Goal: Task Accomplishment & Management: Manage account settings

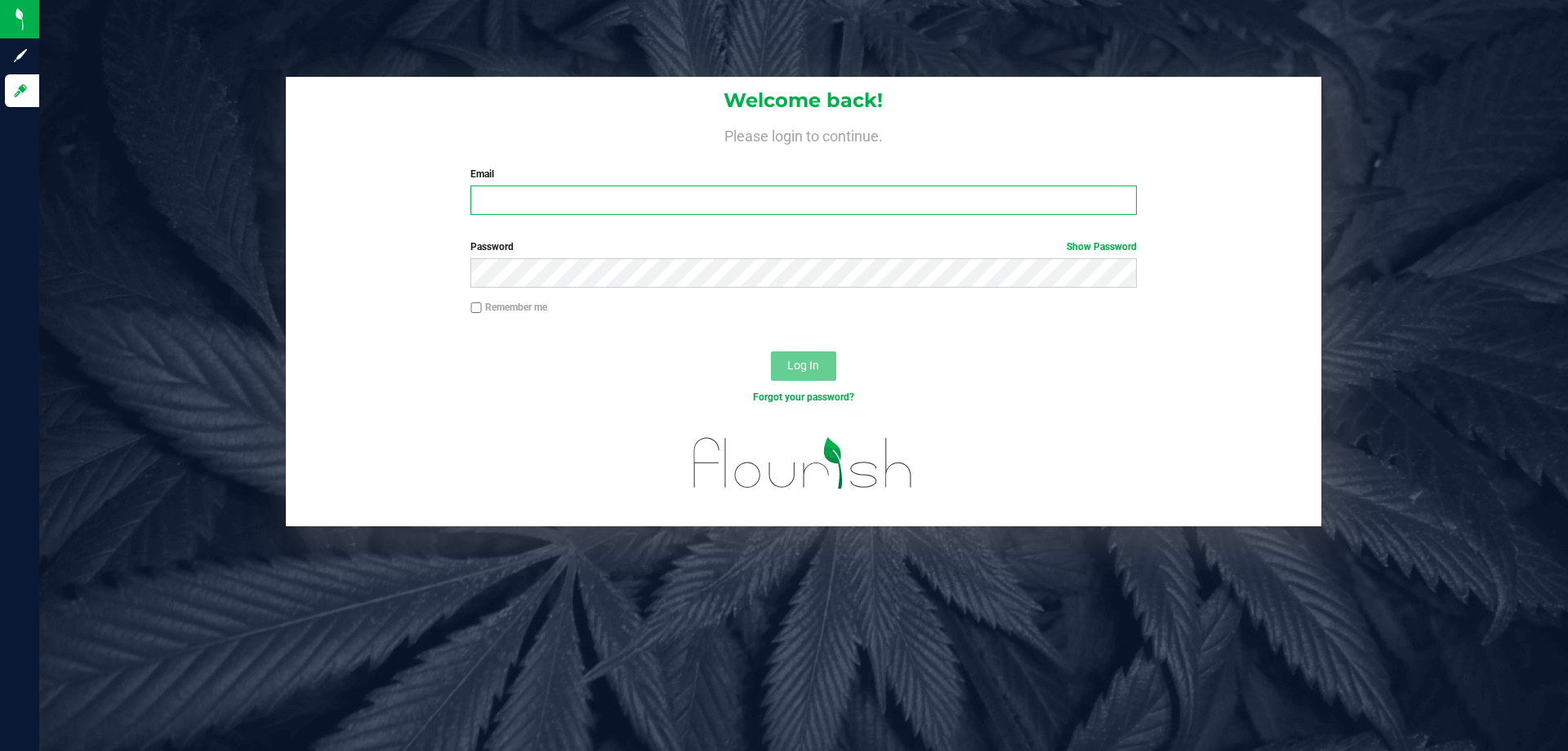
click at [619, 192] on input "Email" at bounding box center [803, 199] width 666 height 29
type input "[EMAIL_ADDRESS][DOMAIN_NAME]"
click at [771, 352] on button "Log In" at bounding box center [804, 366] width 65 height 29
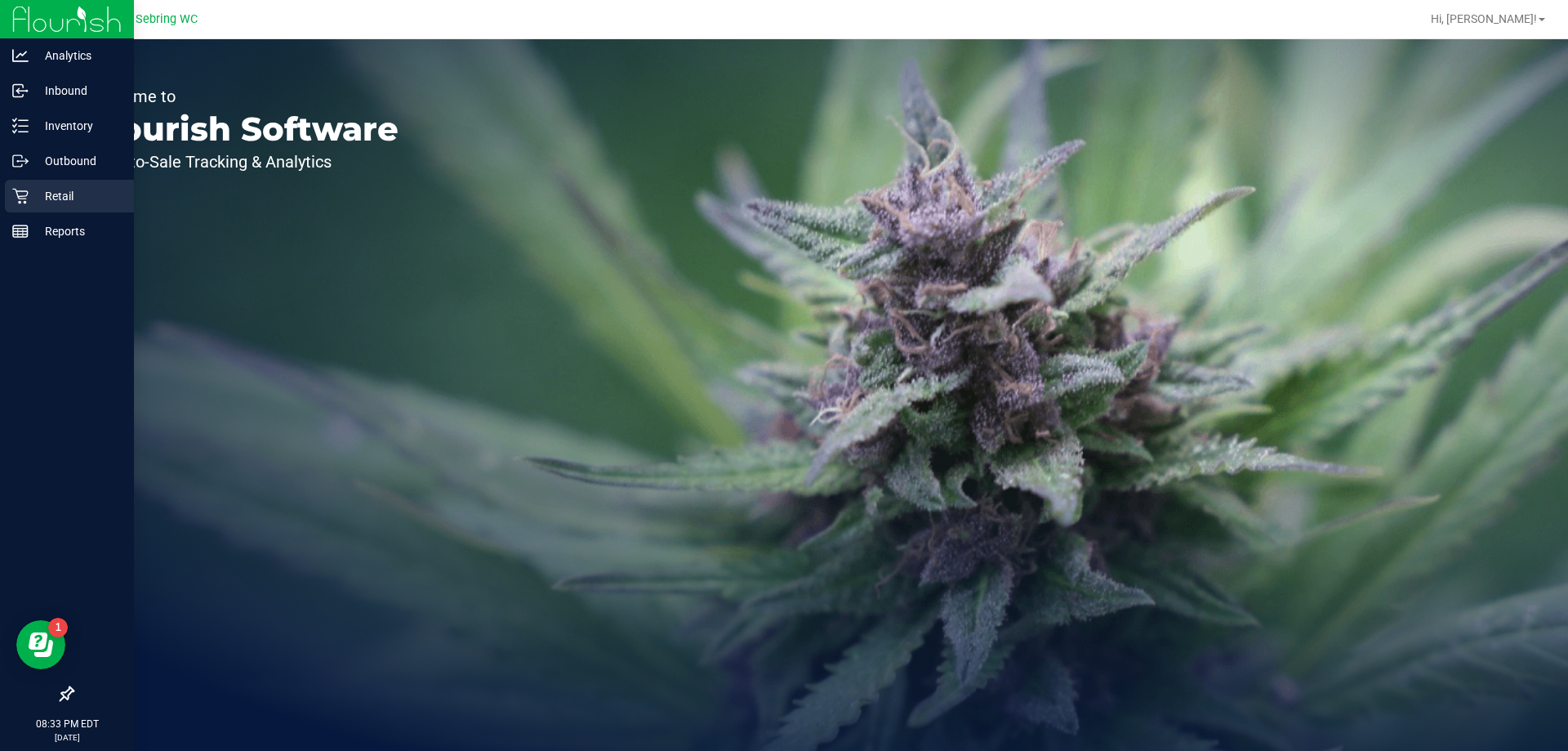
click at [30, 195] on p "Retail" at bounding box center [78, 195] width 98 height 20
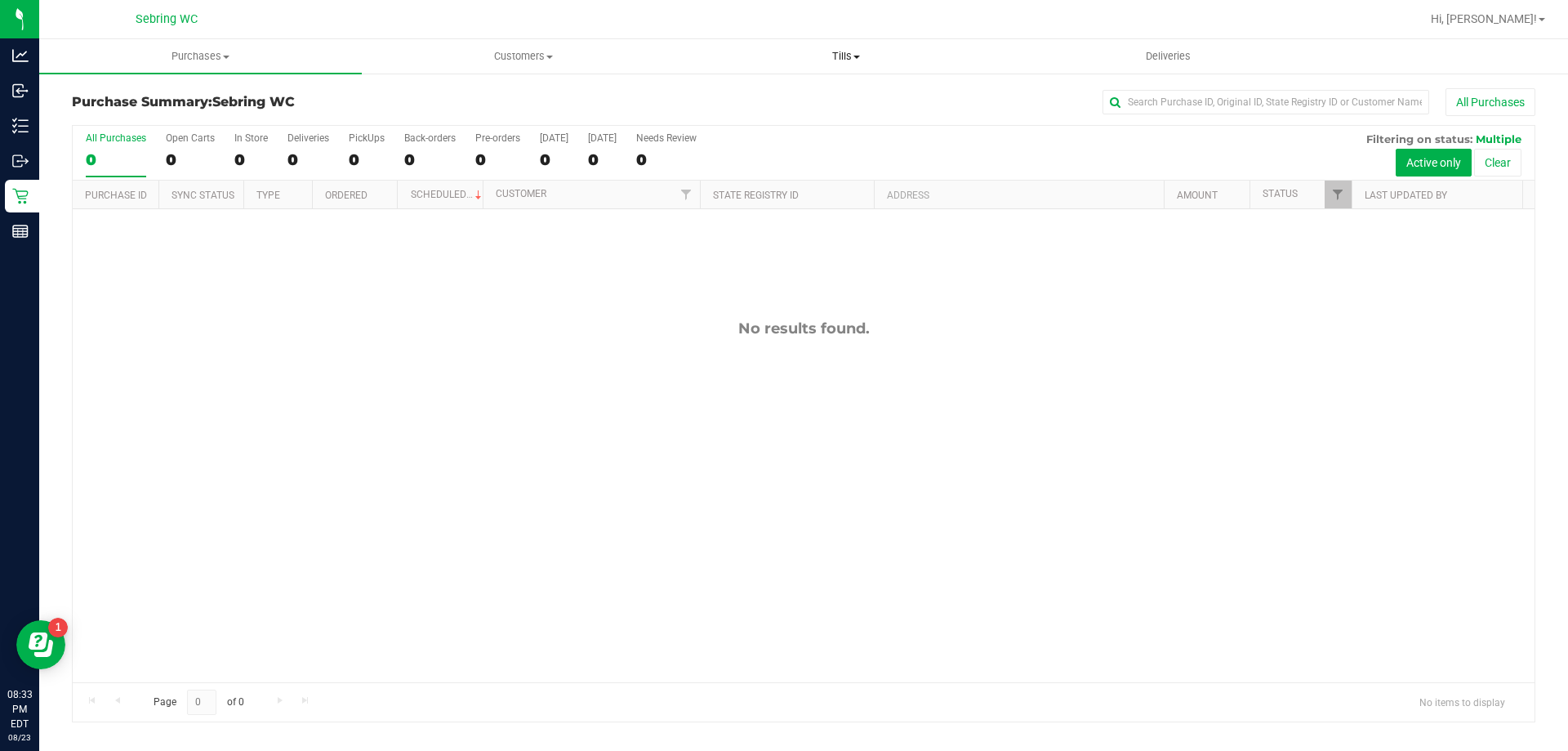
click at [842, 51] on span "Tills" at bounding box center [845, 56] width 321 height 15
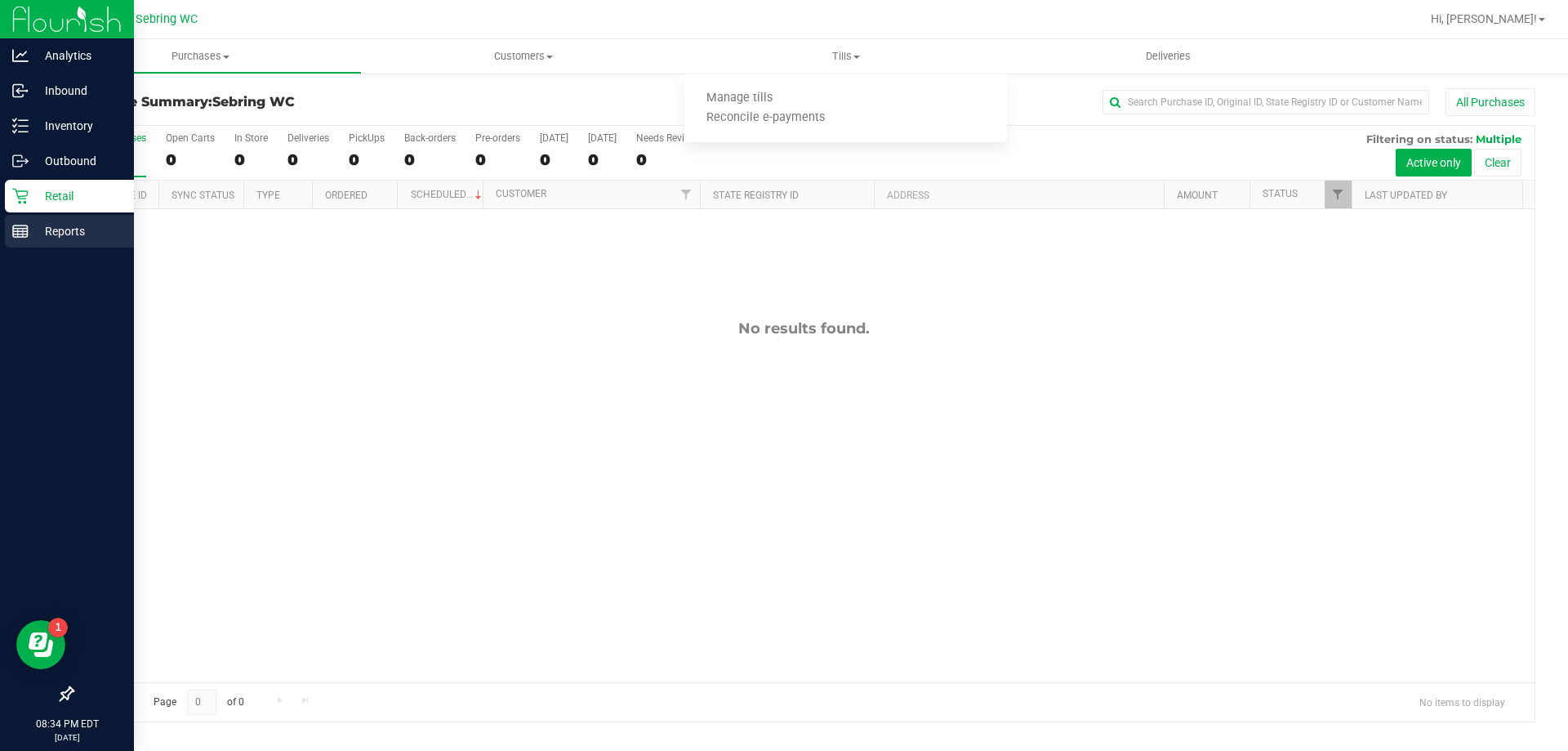
click at [62, 230] on p "Reports" at bounding box center [78, 231] width 98 height 20
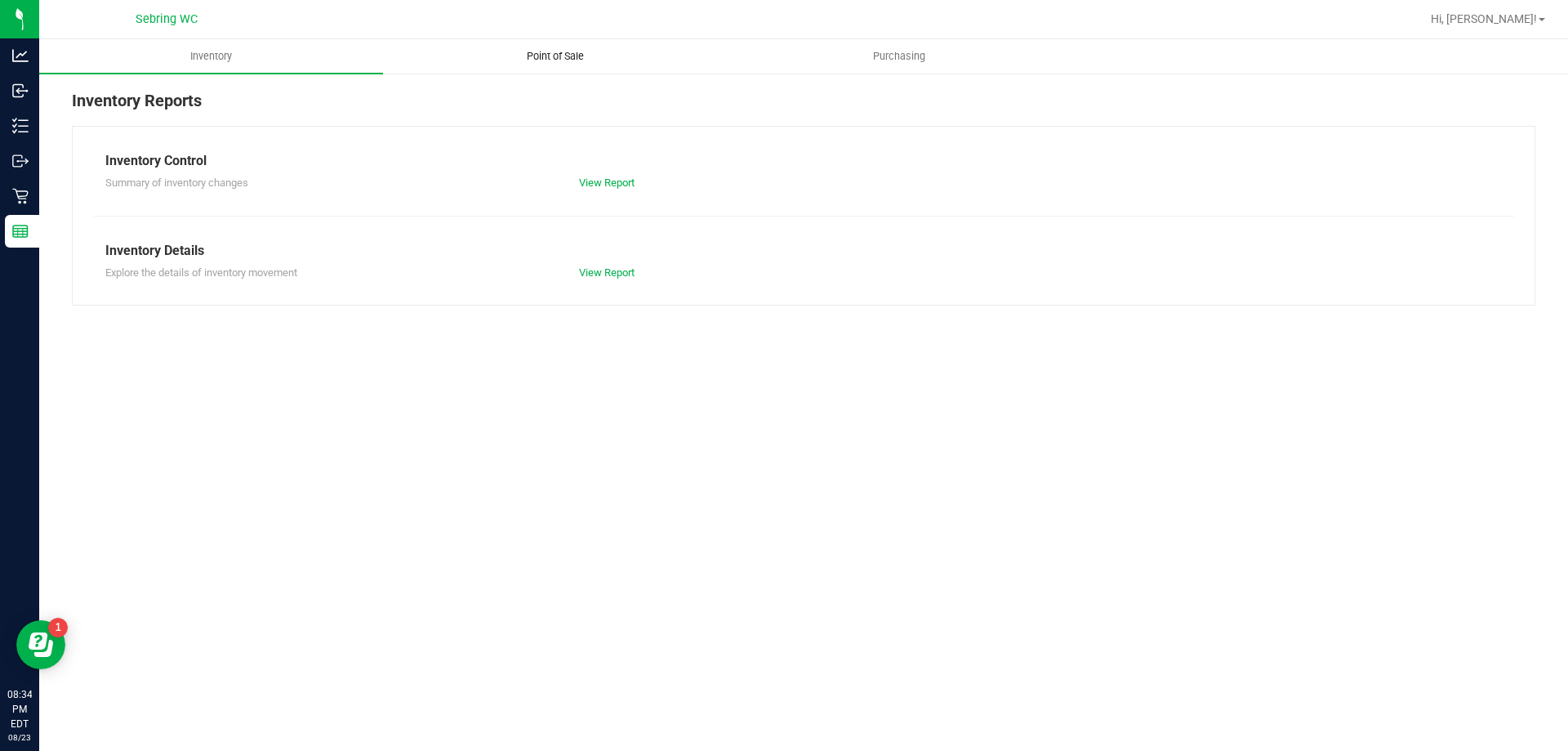
click at [539, 65] on uib-tab-heading "Point of Sale" at bounding box center [555, 56] width 342 height 33
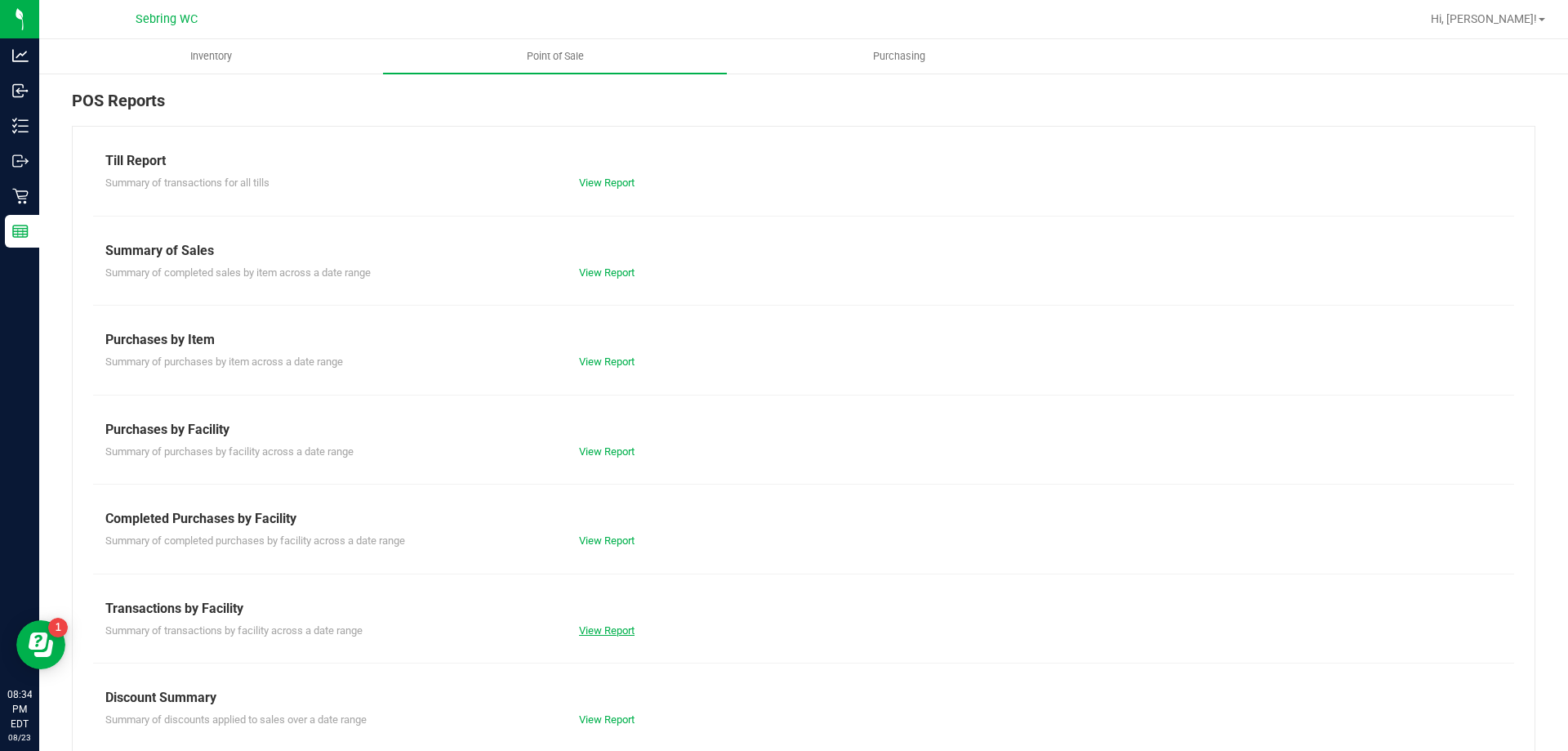
click at [611, 632] on link "View Report" at bounding box center [606, 629] width 55 height 12
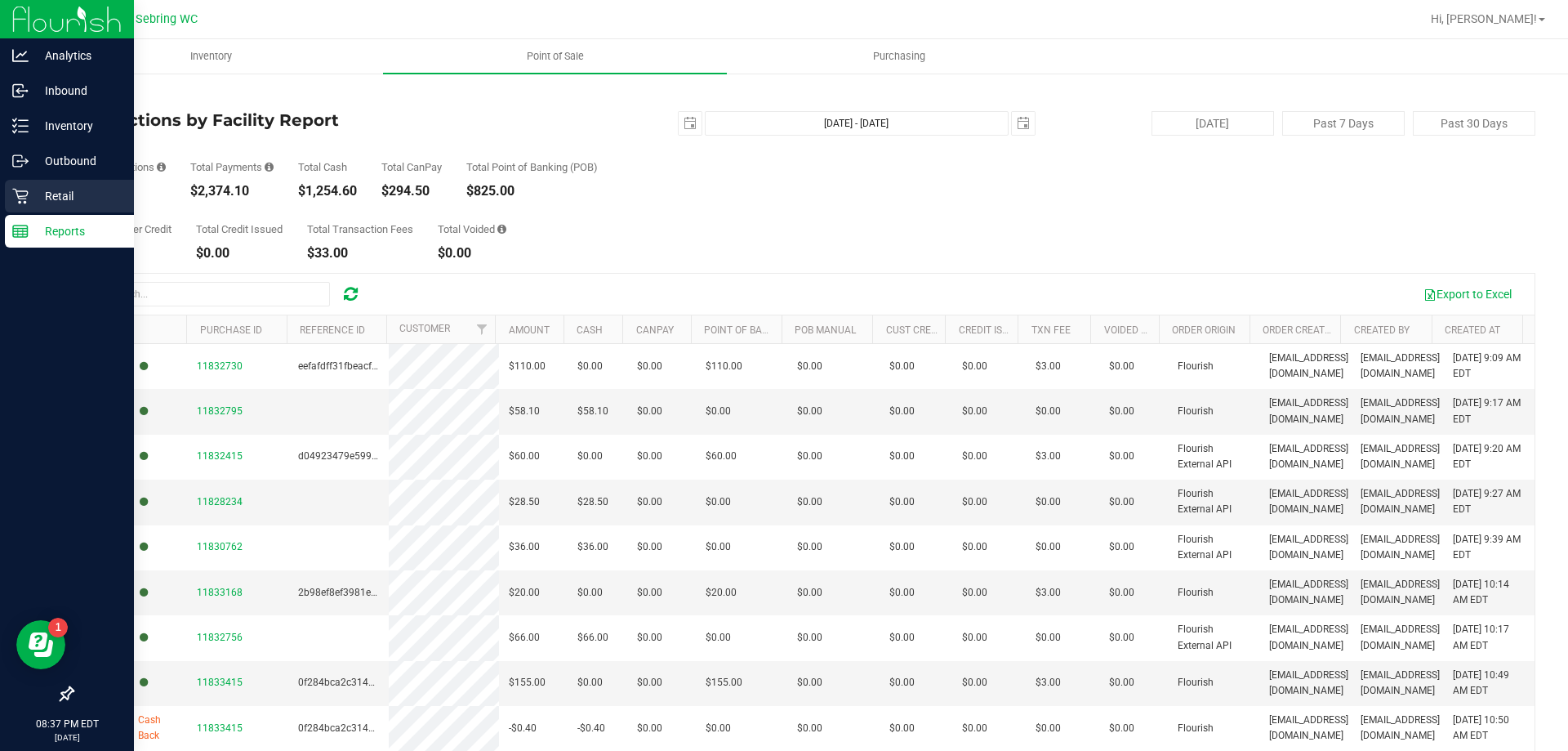
click at [34, 189] on p "Retail" at bounding box center [78, 195] width 98 height 20
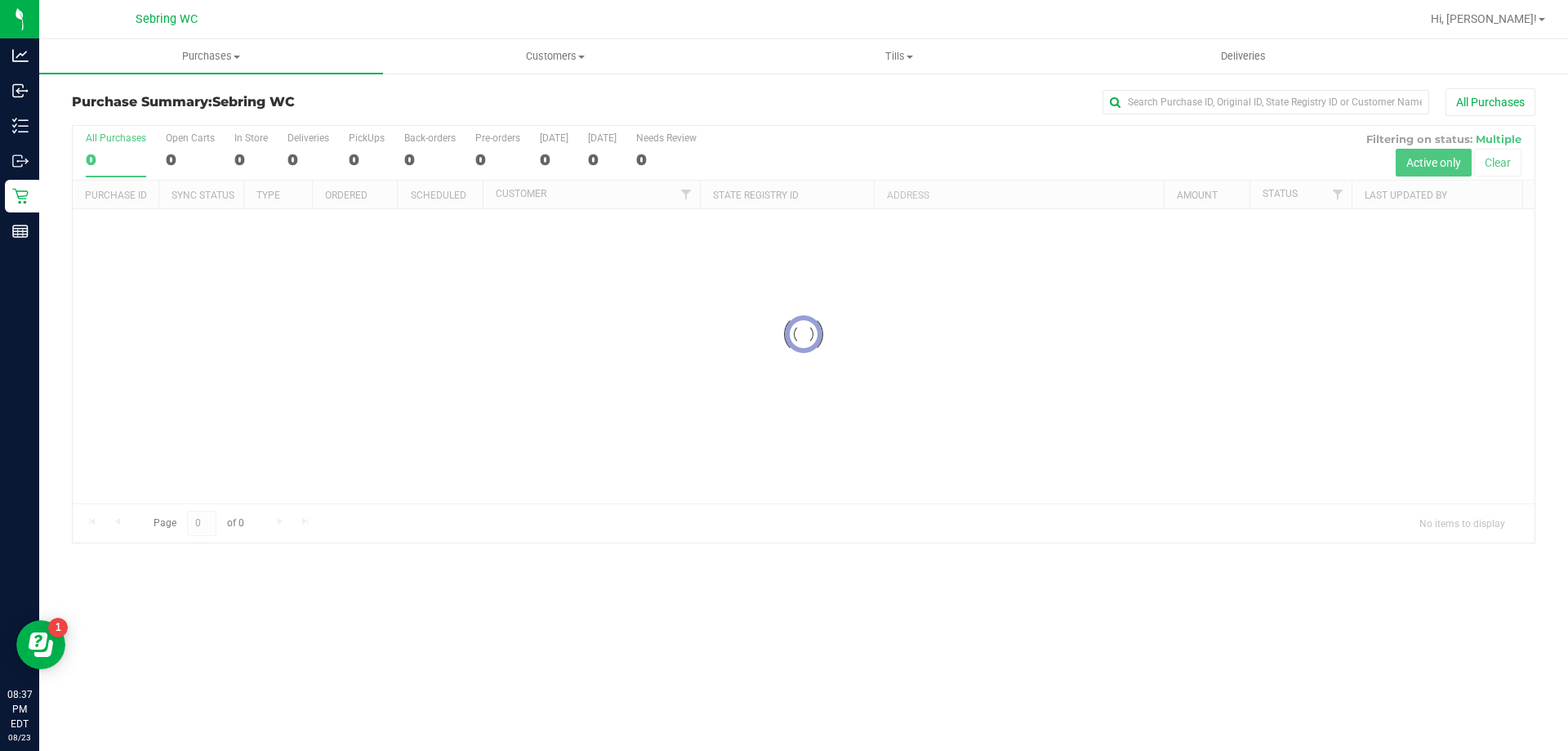
click at [859, 73] on link "Tills Manage tills Reconcile e-payments" at bounding box center [899, 56] width 344 height 35
click at [871, 60] on span "Tills" at bounding box center [899, 56] width 344 height 15
click at [936, 56] on span "Tills" at bounding box center [899, 56] width 344 height 15
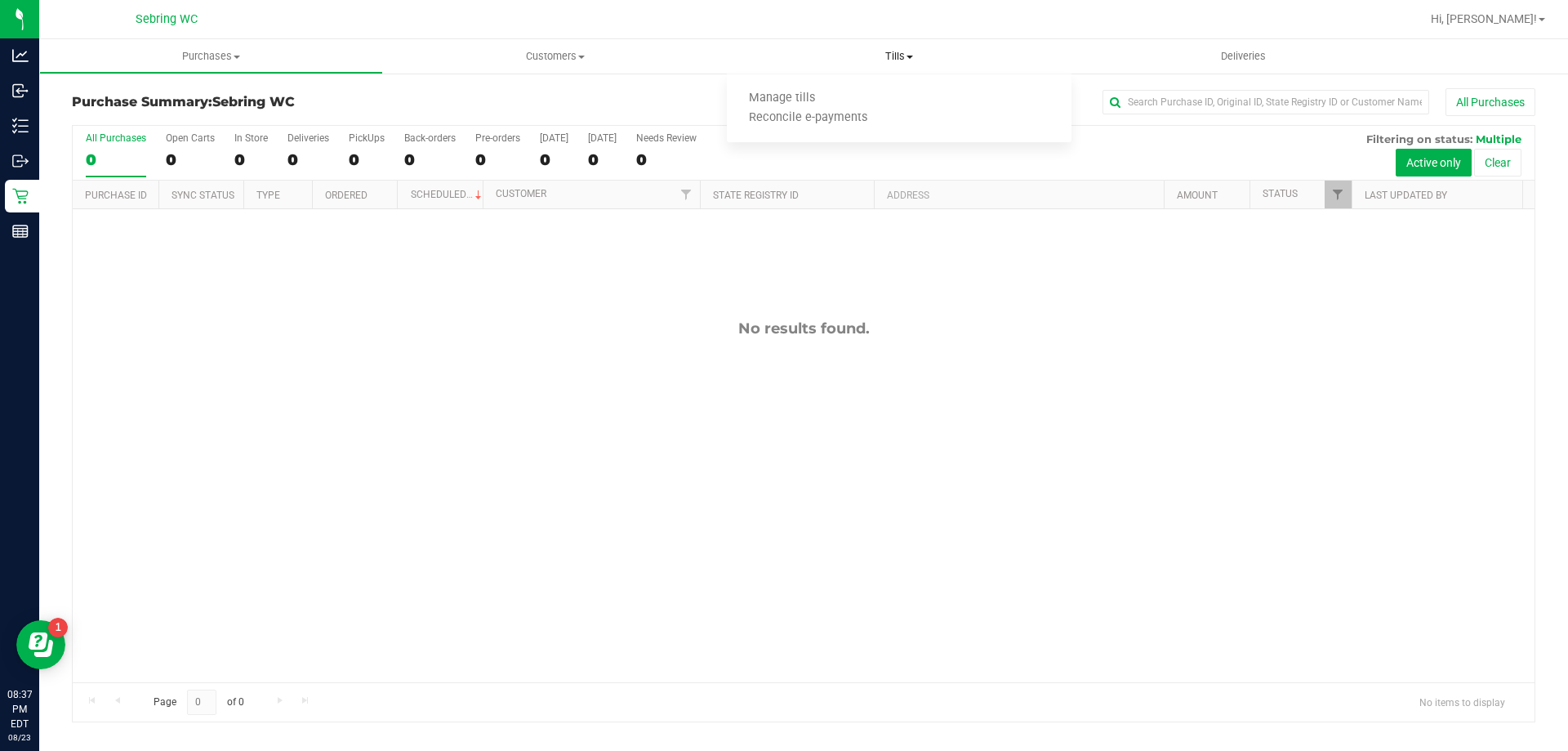
click at [836, 86] on ul "Manage tills Reconcile e-payments" at bounding box center [899, 108] width 344 height 68
click at [893, 59] on span "Tills" at bounding box center [899, 56] width 344 height 15
click at [811, 99] on span "Manage tills" at bounding box center [782, 98] width 110 height 14
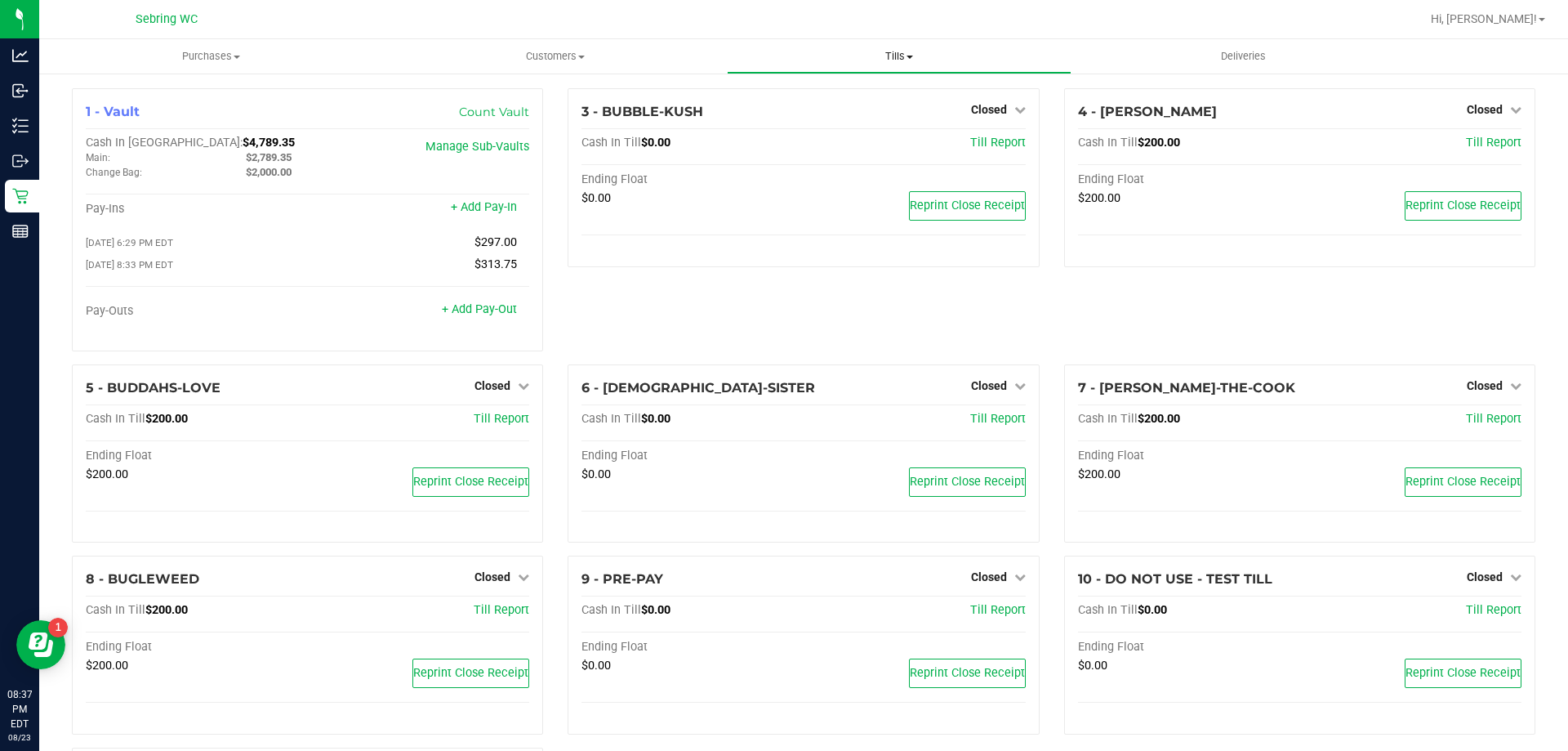
click at [928, 54] on span "Tills" at bounding box center [899, 56] width 342 height 15
click at [805, 116] on span "Reconcile e-payments" at bounding box center [808, 118] width 163 height 14
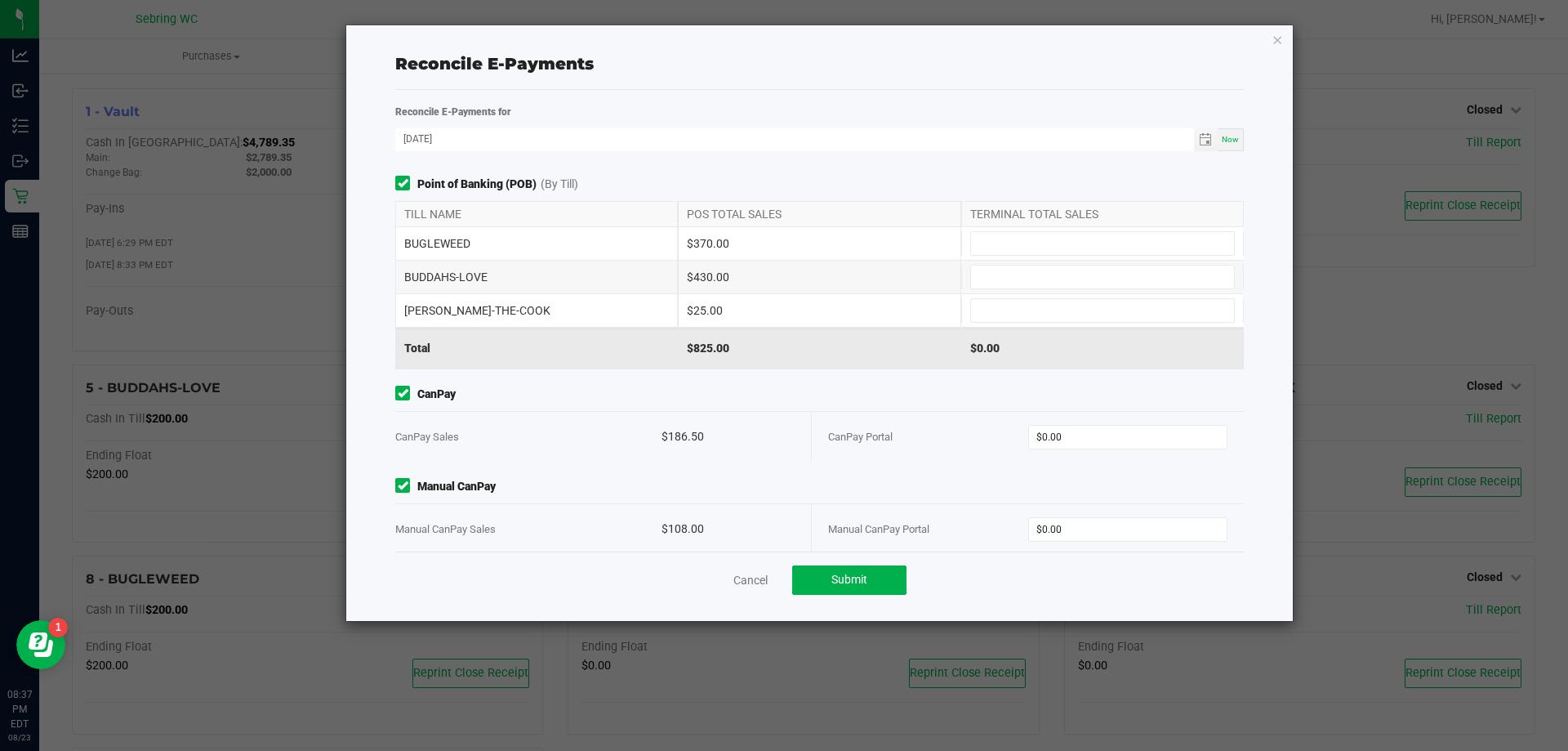
click at [1118, 291] on div "BUDDAHS-LOVE $430.00" at bounding box center [820, 277] width 849 height 33
click at [1115, 279] on input at bounding box center [1102, 277] width 263 height 22
type input "$430.00"
click at [1105, 247] on input at bounding box center [1102, 243] width 263 height 22
type input "$370.00"
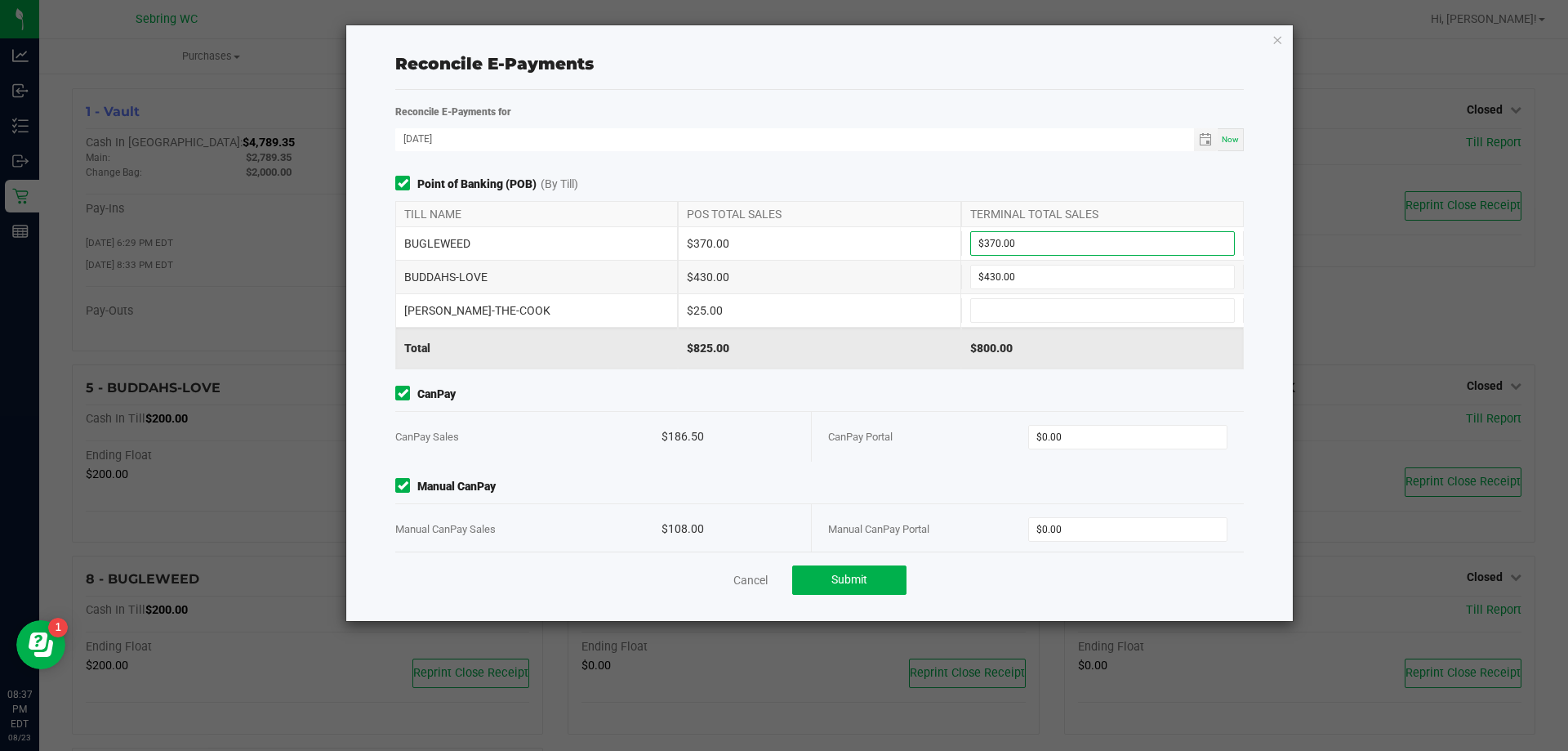
click at [1070, 295] on div "[PERSON_NAME]-THE-COOK $25.00" at bounding box center [820, 310] width 849 height 33
click at [1064, 297] on div "[PERSON_NAME]-THE-COOK $25.00" at bounding box center [820, 310] width 849 height 33
click at [1065, 310] on input at bounding box center [1102, 311] width 263 height 22
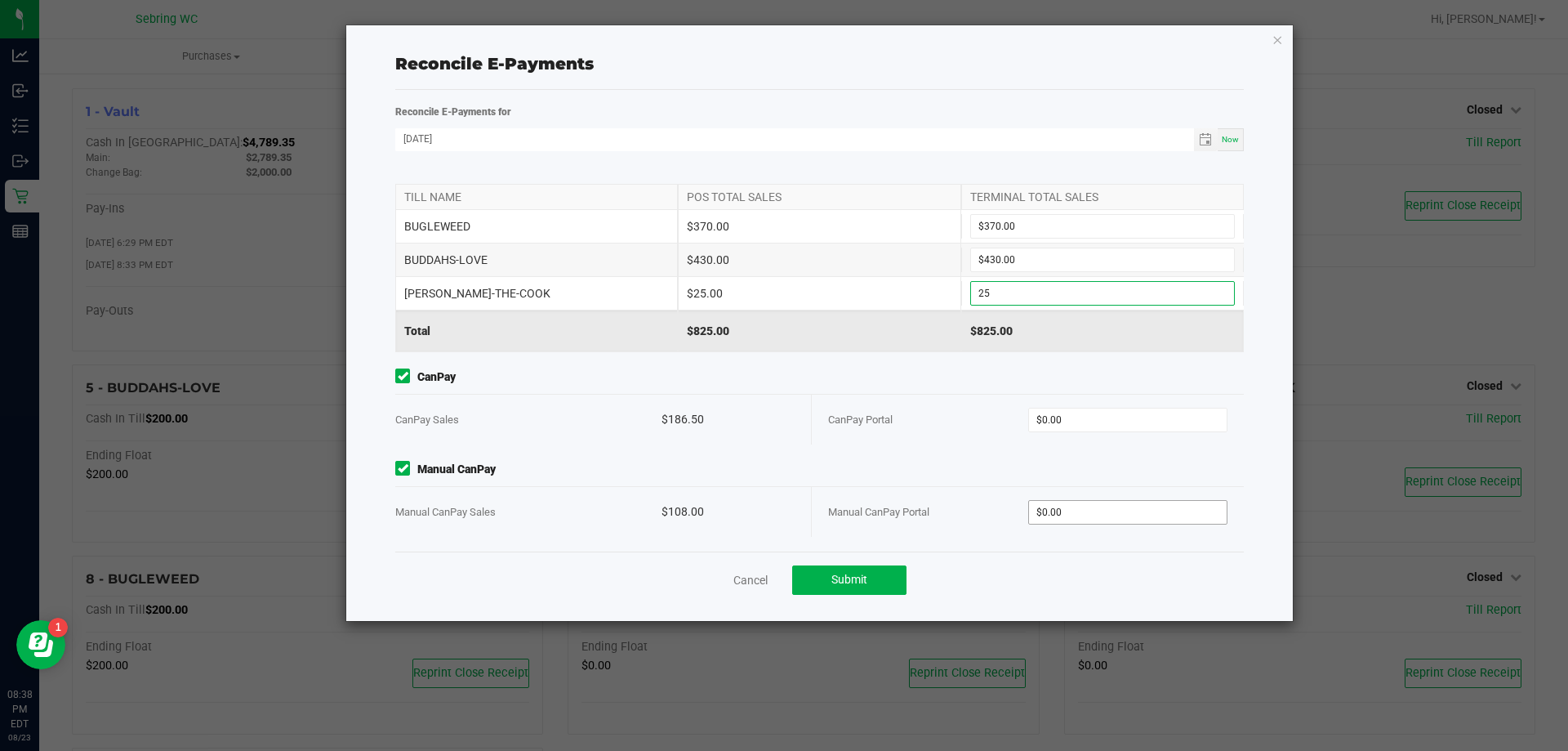
type input "$25.00"
click at [1074, 510] on input "0" at bounding box center [1129, 512] width 198 height 22
type input "108"
type input "0"
type input "$108.00"
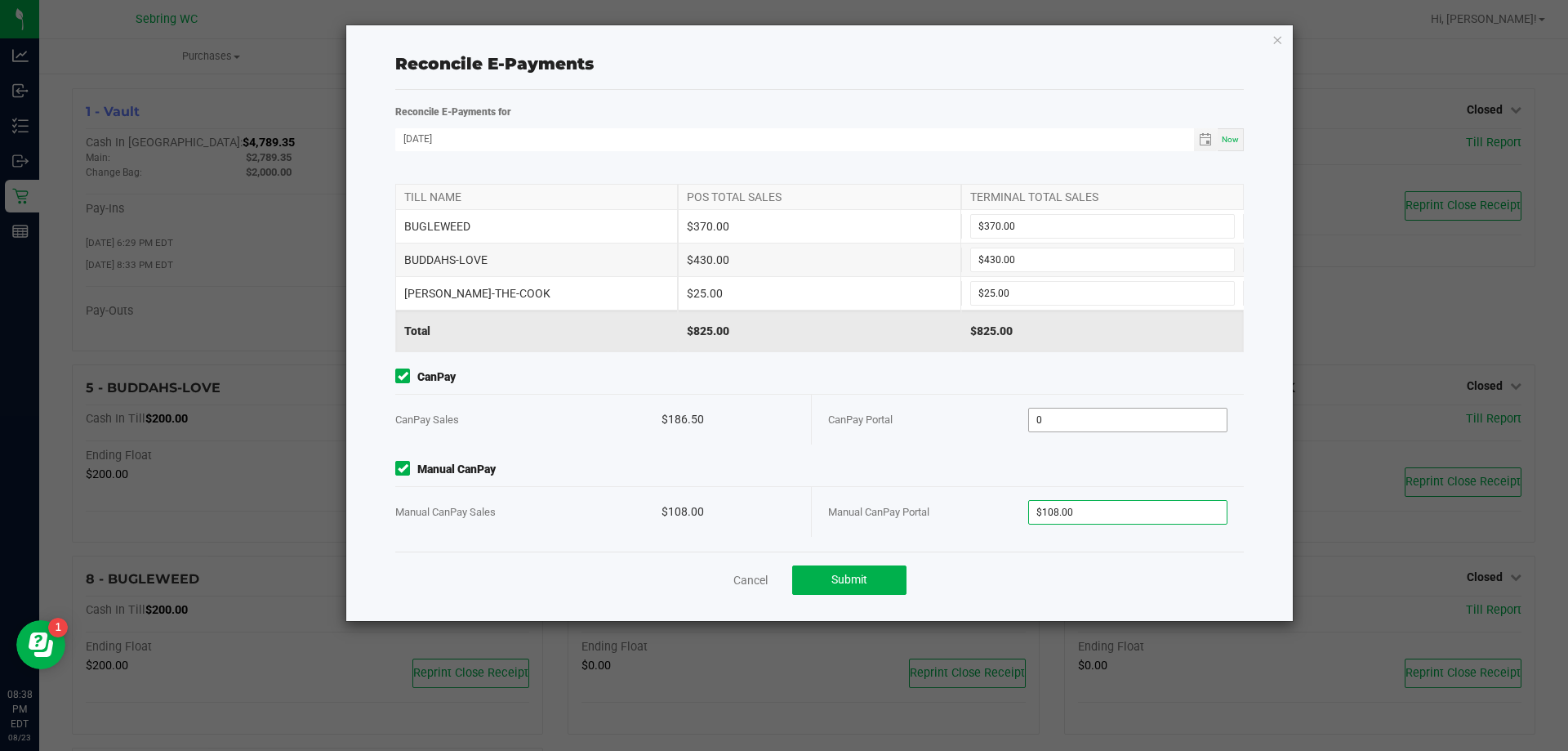
click at [1076, 416] on input "0" at bounding box center [1129, 420] width 198 height 22
type input "$186.50"
click at [850, 586] on button "Submit" at bounding box center [849, 579] width 114 height 29
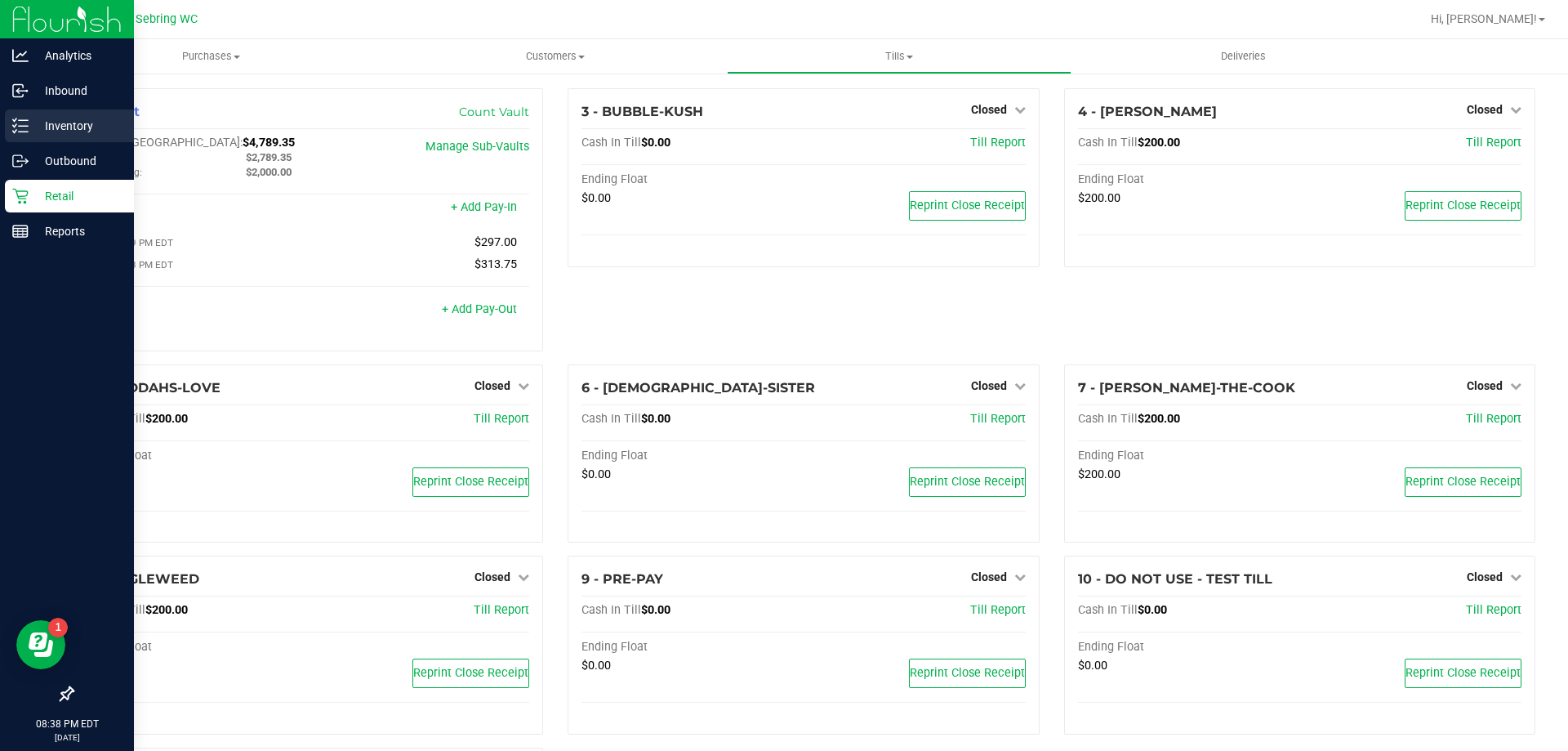
click at [94, 118] on p "Inventory" at bounding box center [78, 125] width 98 height 20
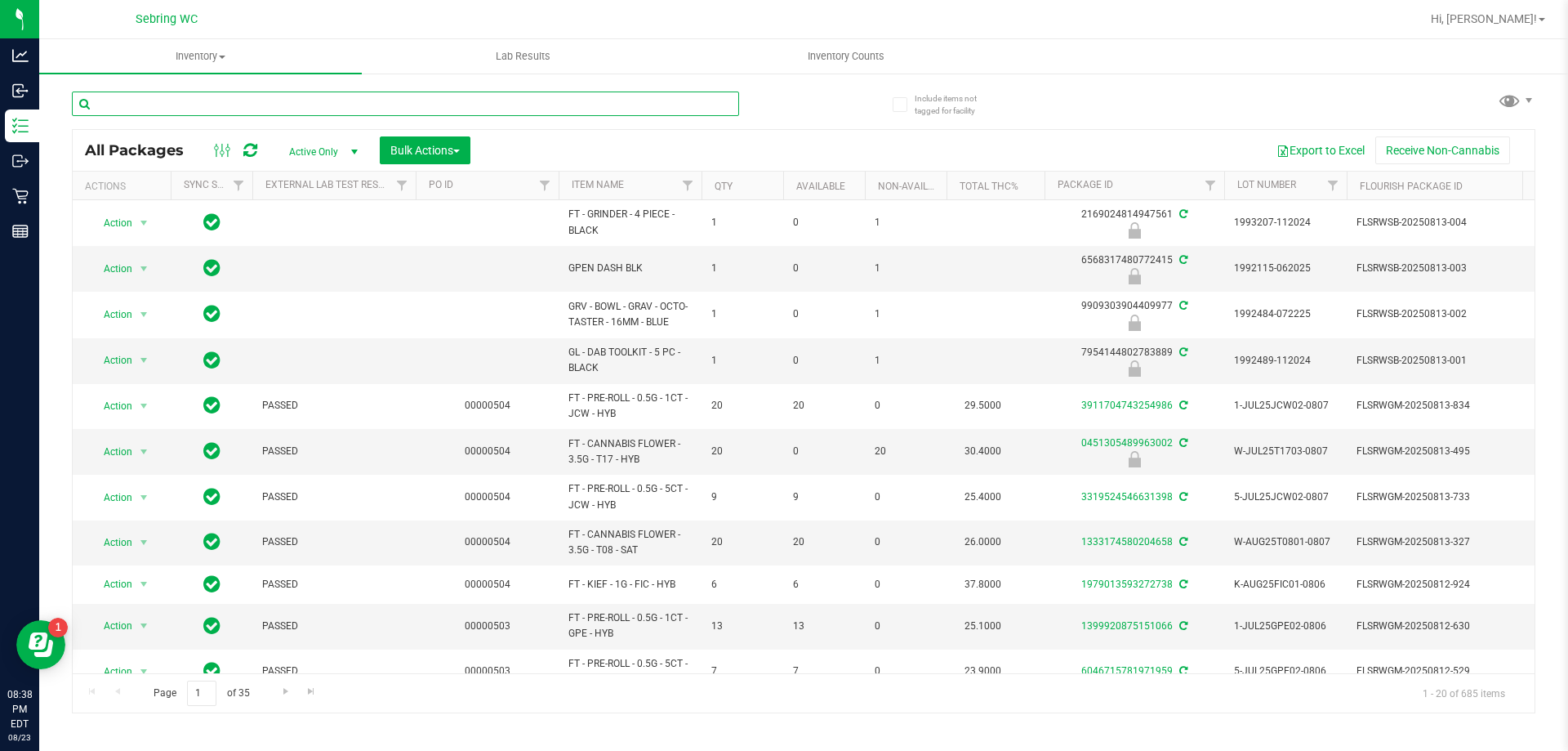
click at [538, 96] on input "text" at bounding box center [406, 104] width 668 height 24
click at [876, 60] on span "Inventory Counts" at bounding box center [845, 56] width 121 height 15
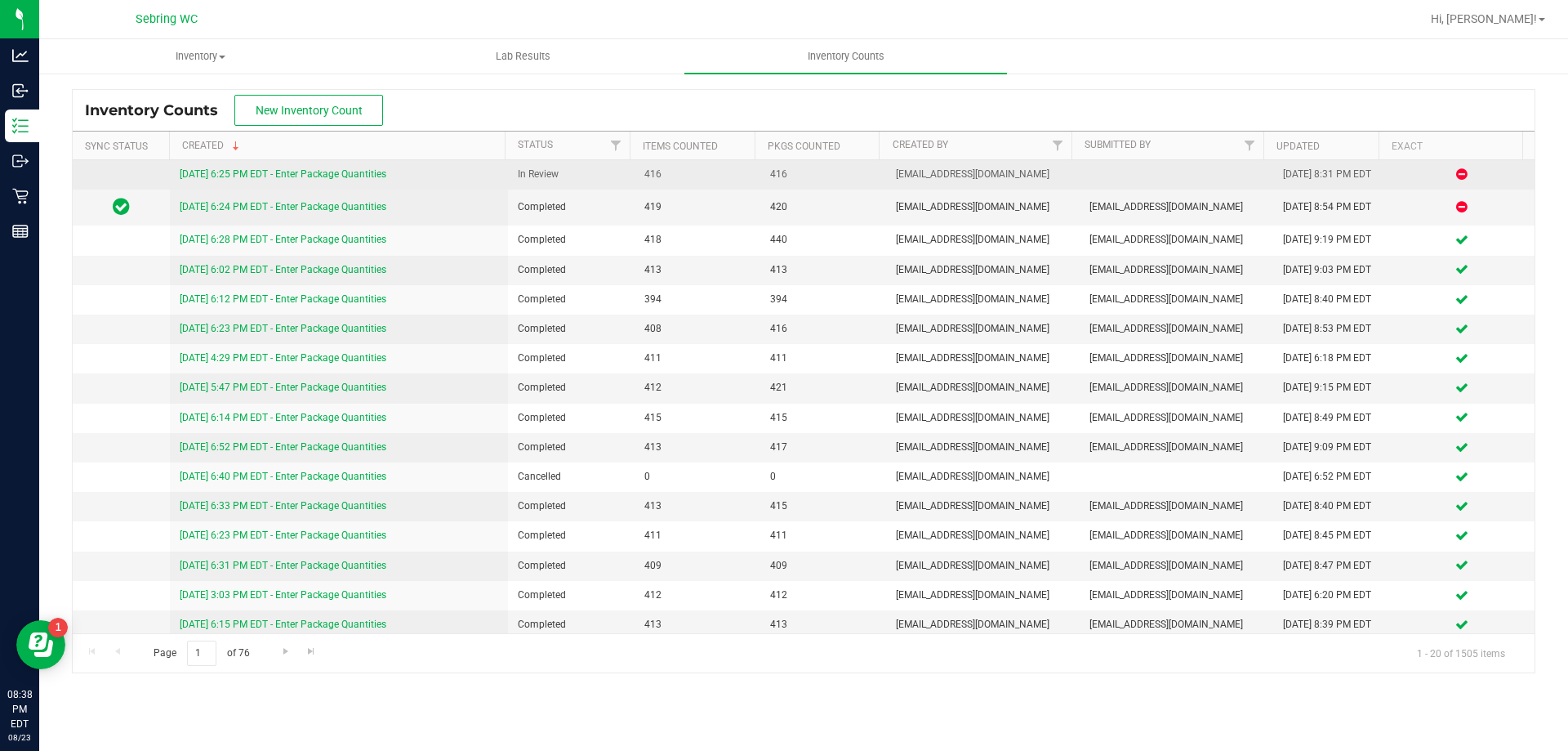
click at [202, 170] on link "[DATE] 6:25 PM EDT - Enter Package Quantities" at bounding box center [282, 174] width 207 height 11
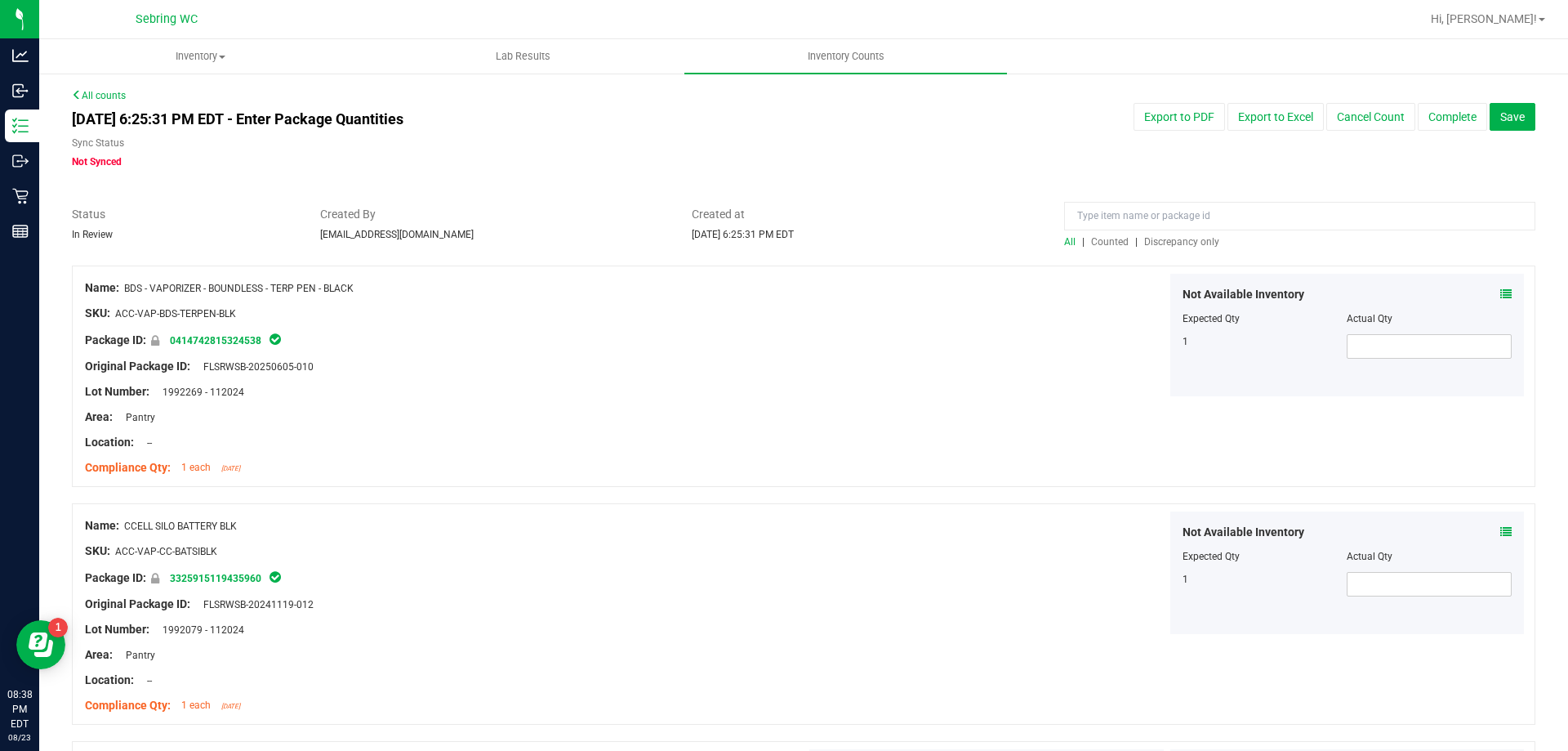
click at [1167, 244] on span "Discrepancy only" at bounding box center [1182, 241] width 75 height 11
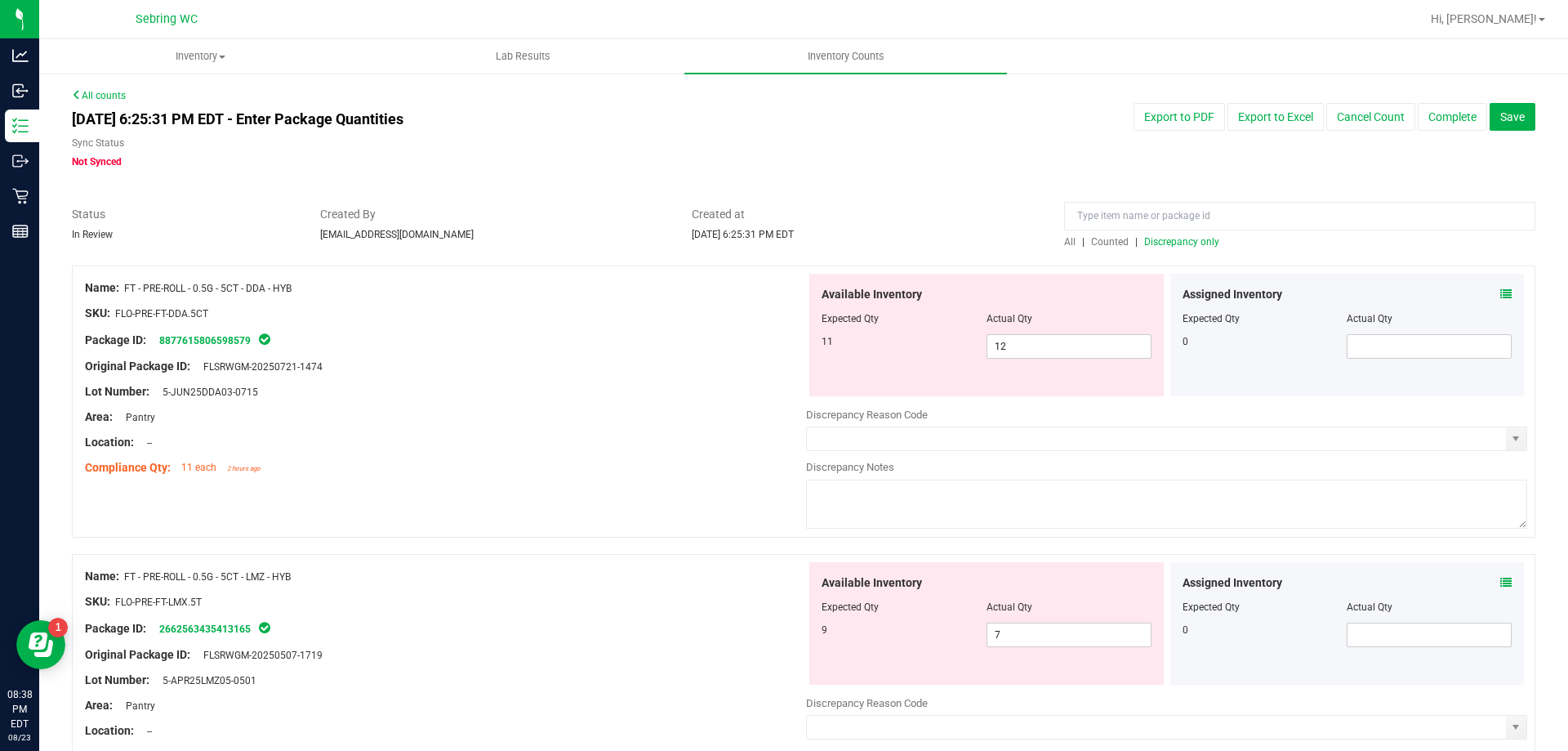
click at [1501, 290] on icon at bounding box center [1506, 294] width 11 height 11
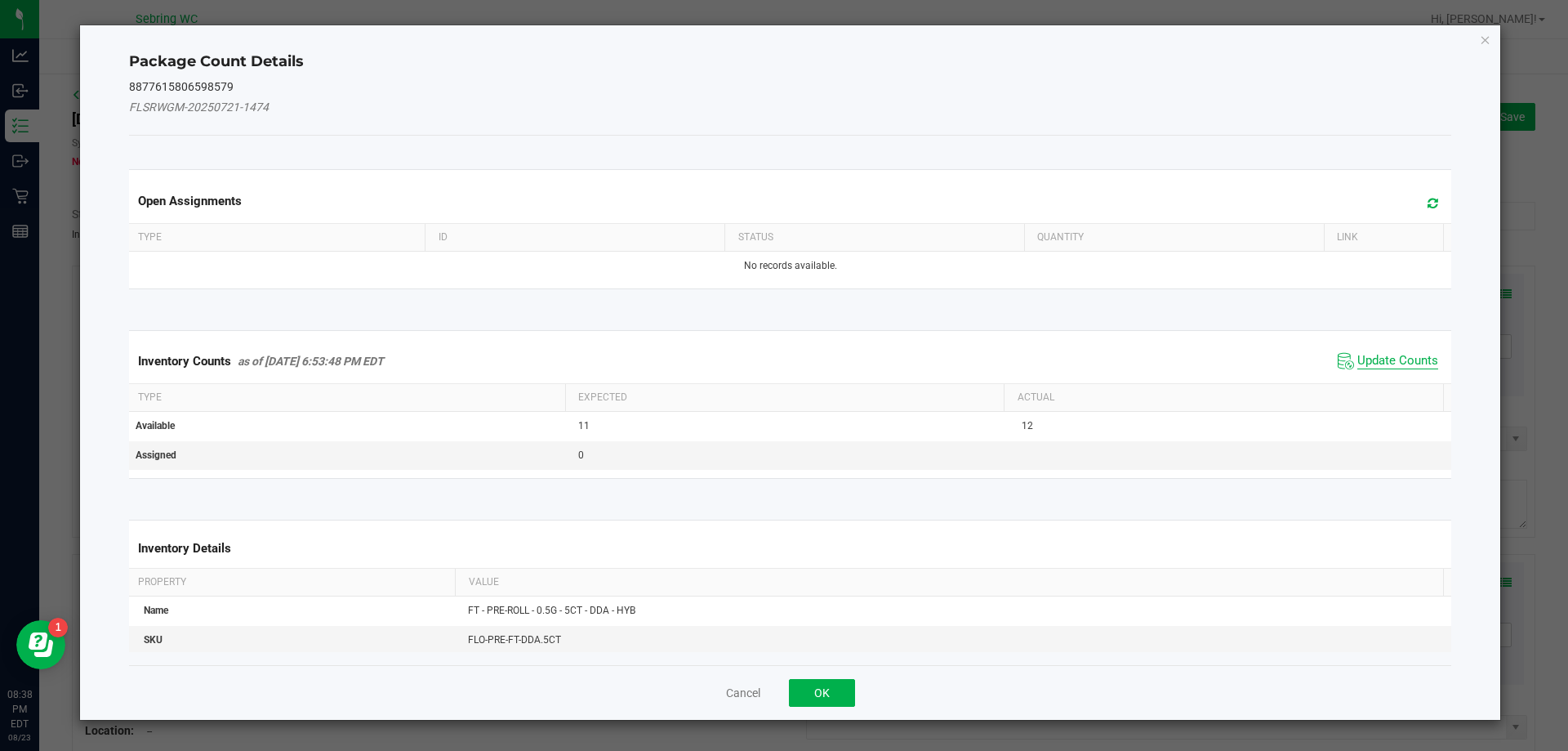
click at [1388, 359] on span "Update Counts" at bounding box center [1398, 360] width 80 height 16
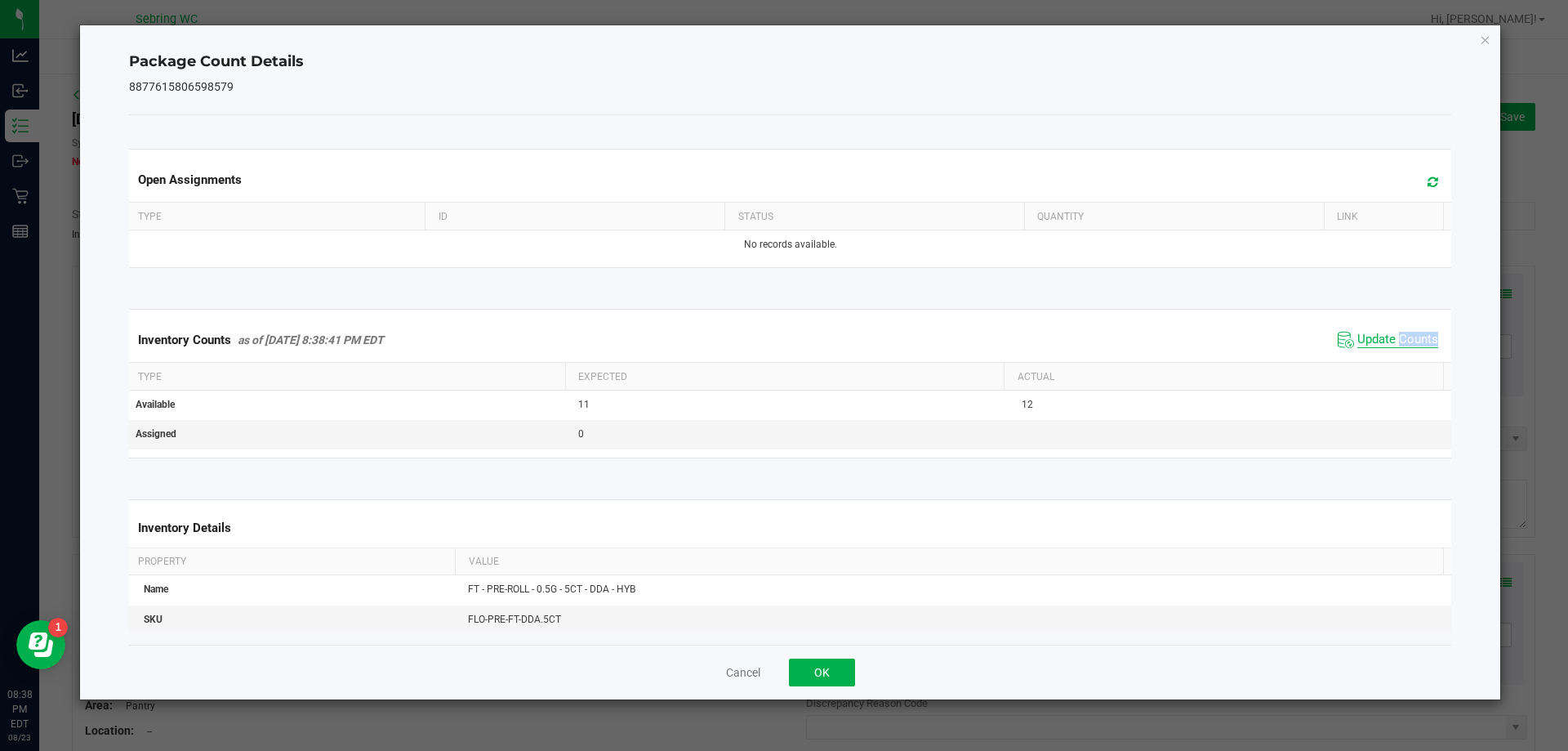
click at [1388, 359] on div "Inventory Counts as of [DATE] 8:38:41 PM EDT Update Counts" at bounding box center [791, 339] width 1330 height 44
drag, startPoint x: 771, startPoint y: 679, endPoint x: 762, endPoint y: 672, distance: 11.4
click at [773, 678] on div "Cancel OK" at bounding box center [790, 672] width 1323 height 55
click at [758, 671] on button "Cancel" at bounding box center [743, 672] width 35 height 16
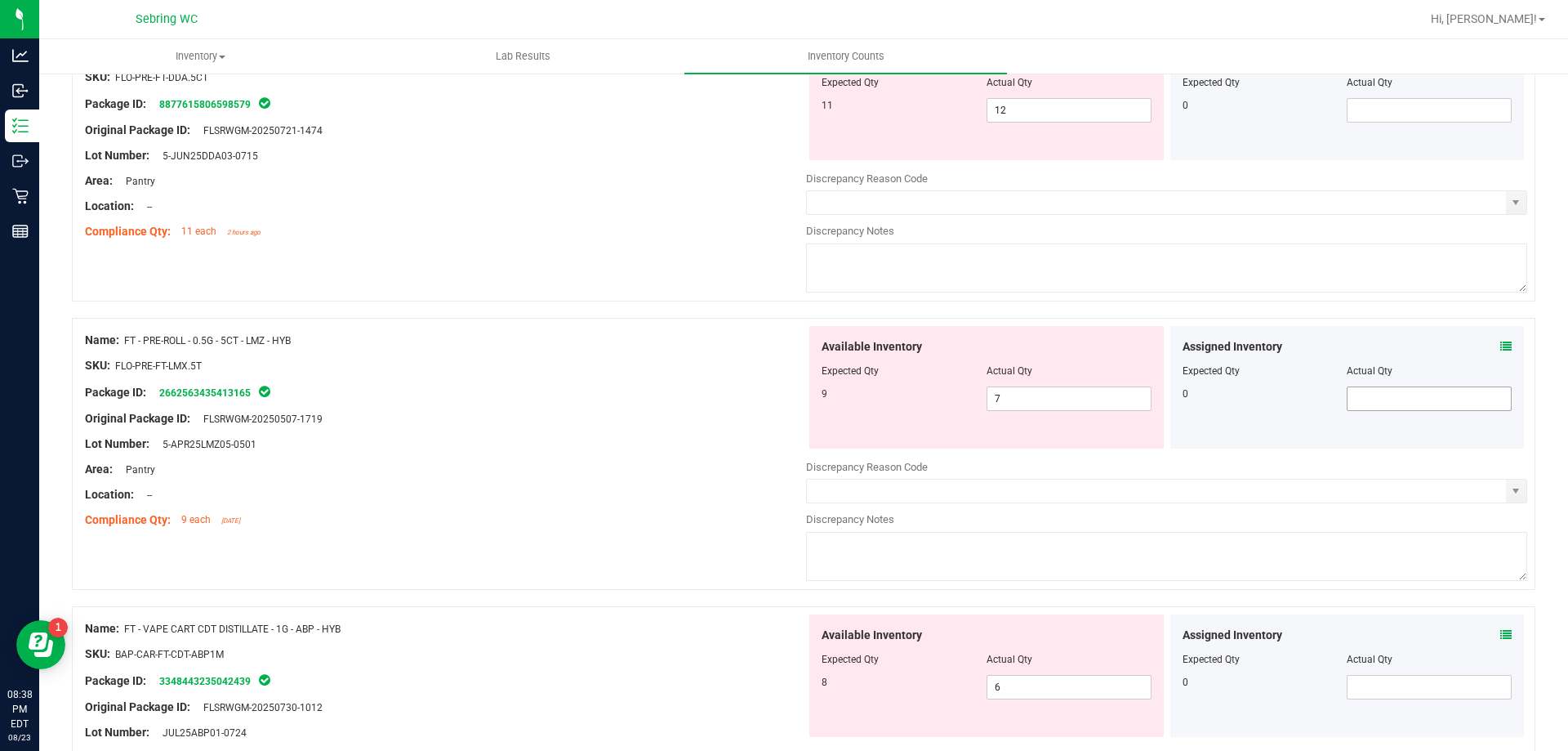
scroll to position [245, 0]
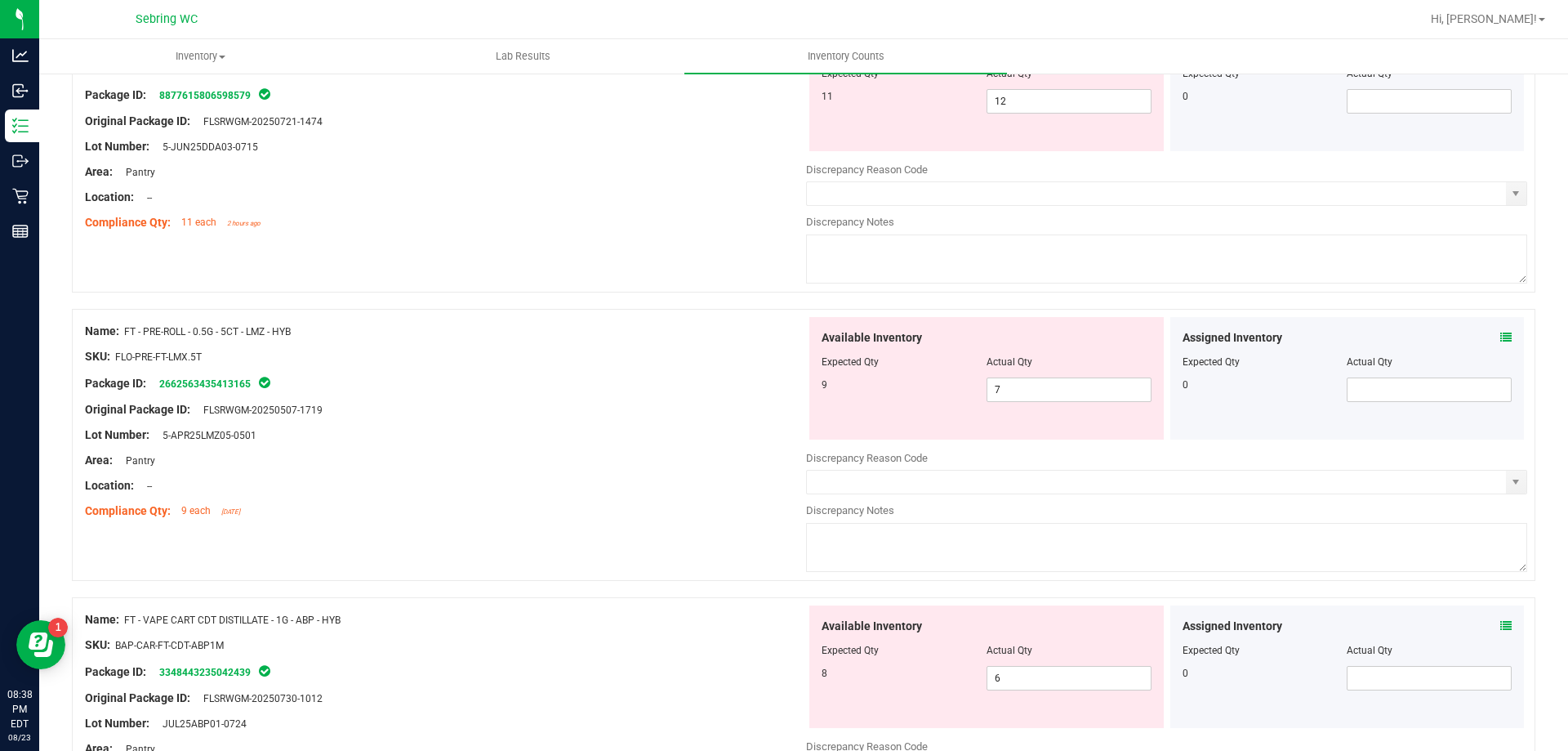
click at [1501, 332] on icon at bounding box center [1506, 338] width 11 height 11
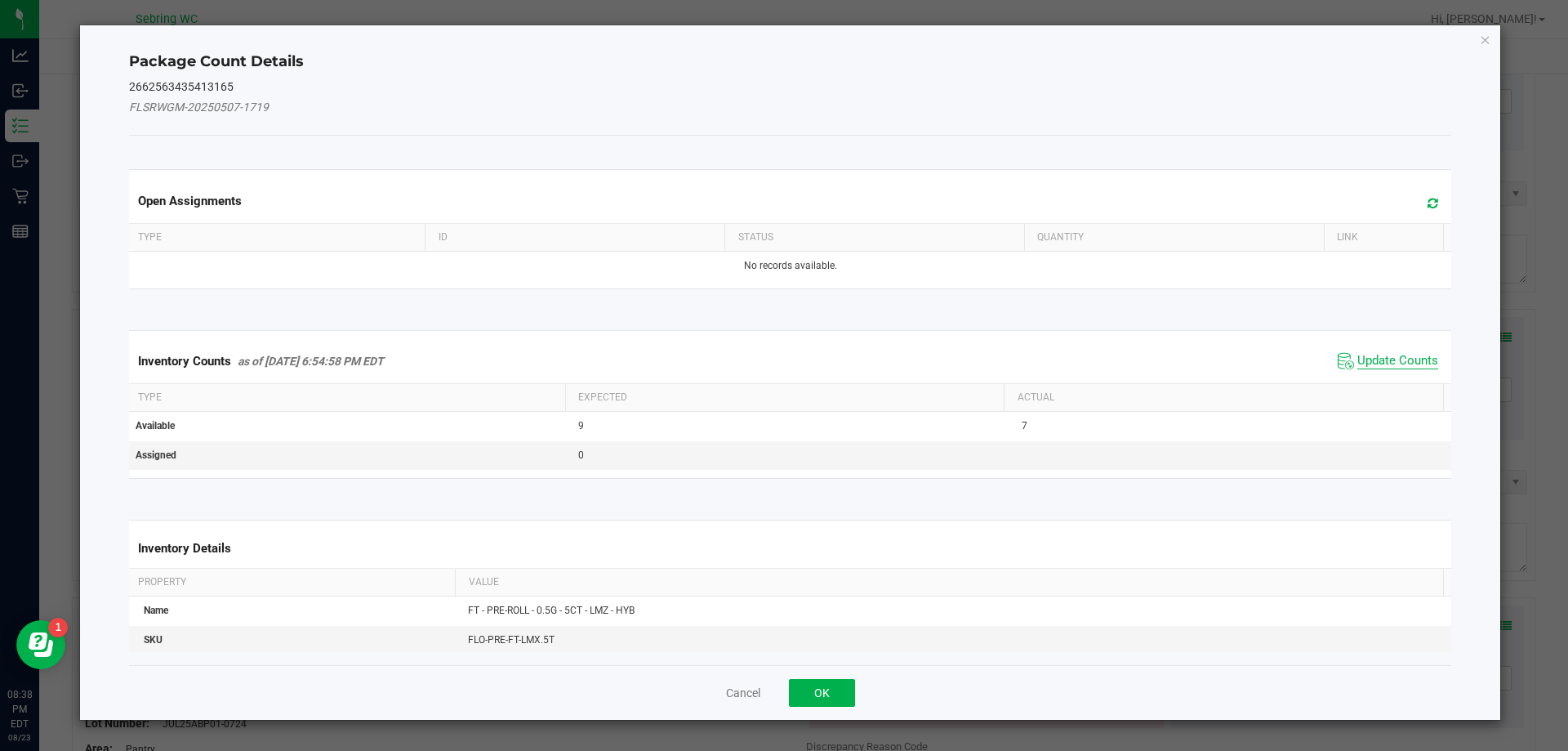
click at [1359, 354] on span "Update Counts" at bounding box center [1398, 360] width 80 height 16
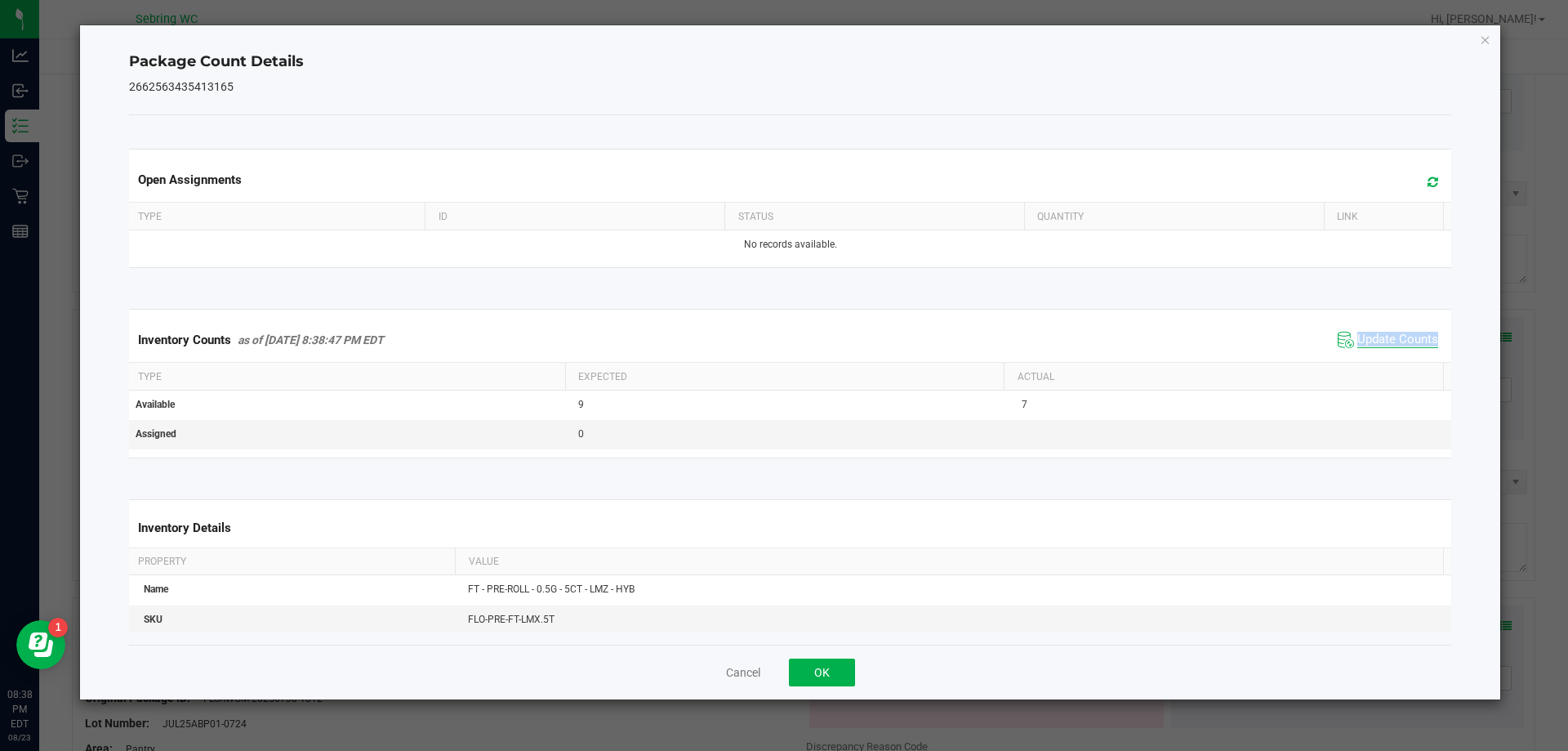
click at [1359, 354] on div "Inventory Counts as of [DATE] 8:38:47 PM EDT Update Counts" at bounding box center [791, 339] width 1330 height 44
click at [1363, 339] on span "Update Counts" at bounding box center [1398, 339] width 80 height 16
click at [754, 677] on button "Cancel" at bounding box center [743, 672] width 35 height 16
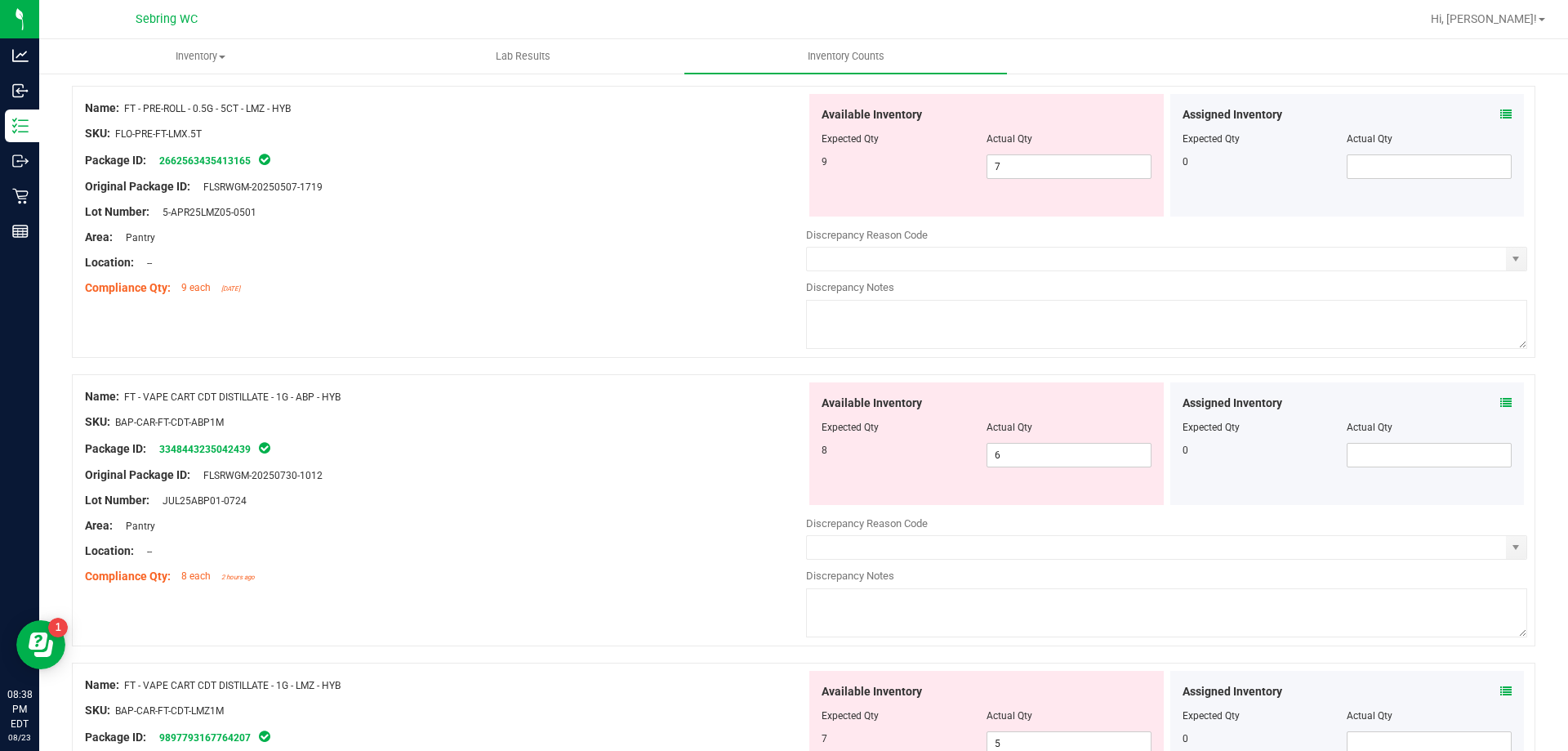
scroll to position [490, 0]
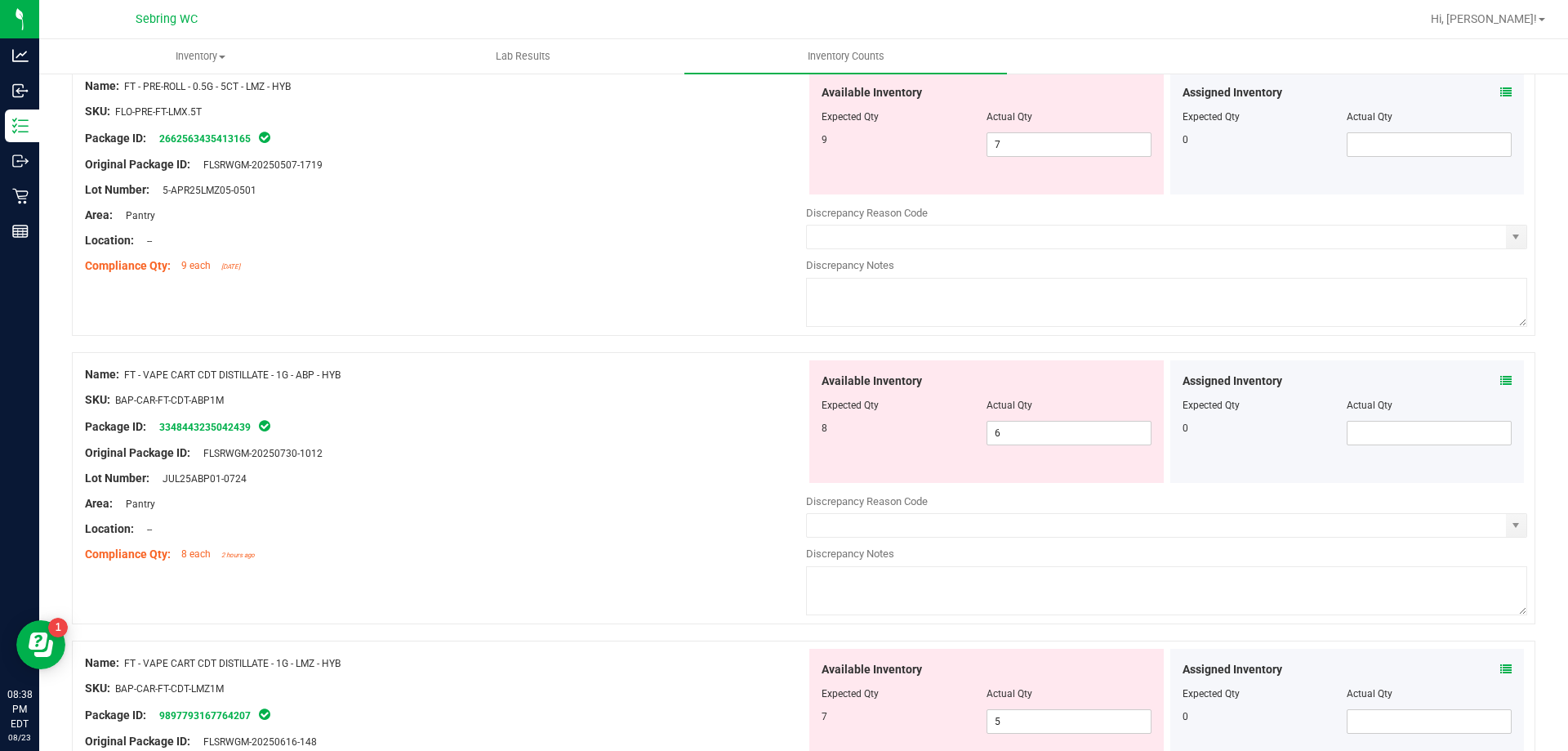
click at [1501, 384] on icon at bounding box center [1506, 381] width 11 height 11
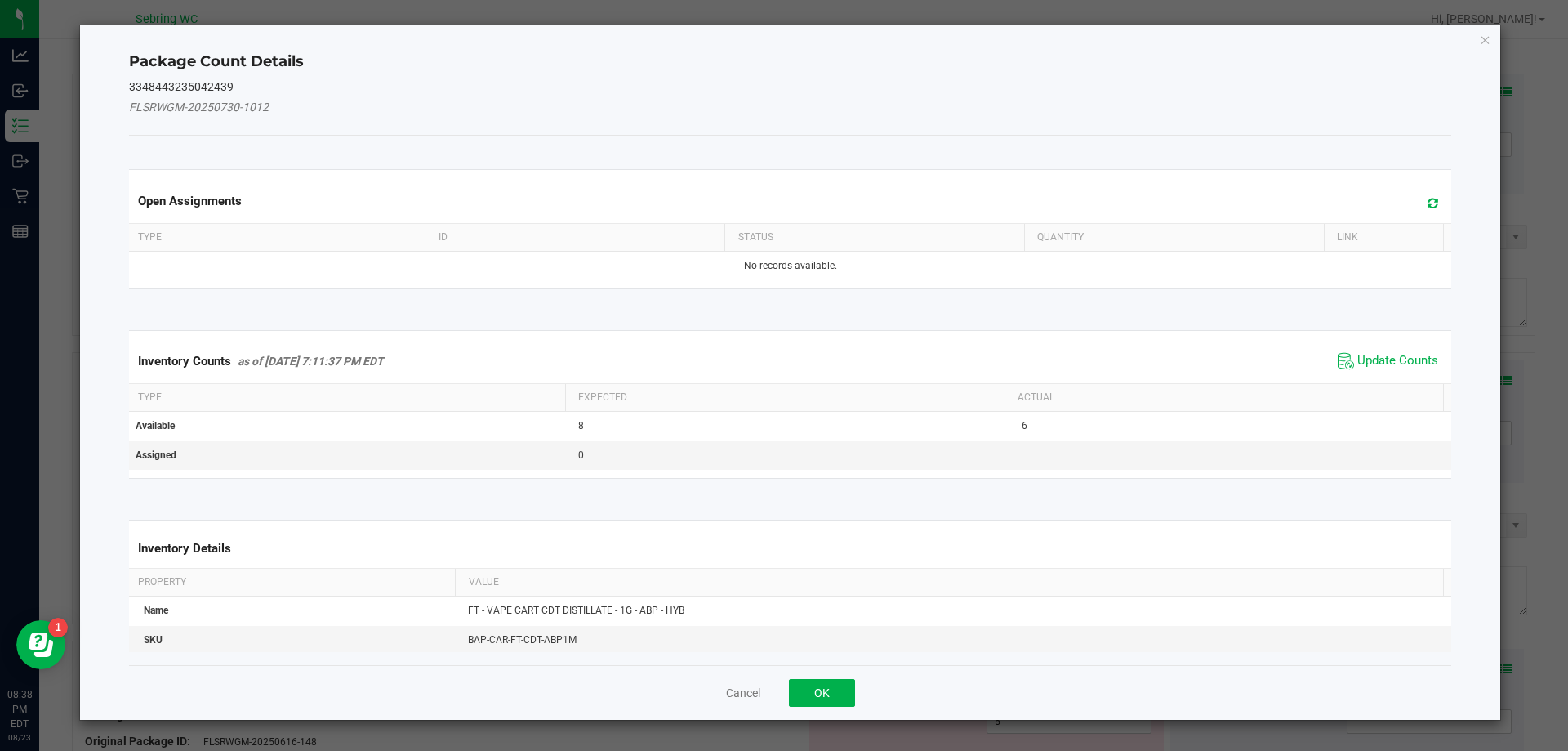
click at [1361, 359] on span "Update Counts" at bounding box center [1398, 360] width 80 height 16
click at [1361, 359] on span "Update Counts" at bounding box center [1398, 360] width 80 height 15
click at [1361, 359] on div "Inventory Counts as of [DATE] 7:11:37 PM EDT Update Counts" at bounding box center [791, 360] width 1330 height 42
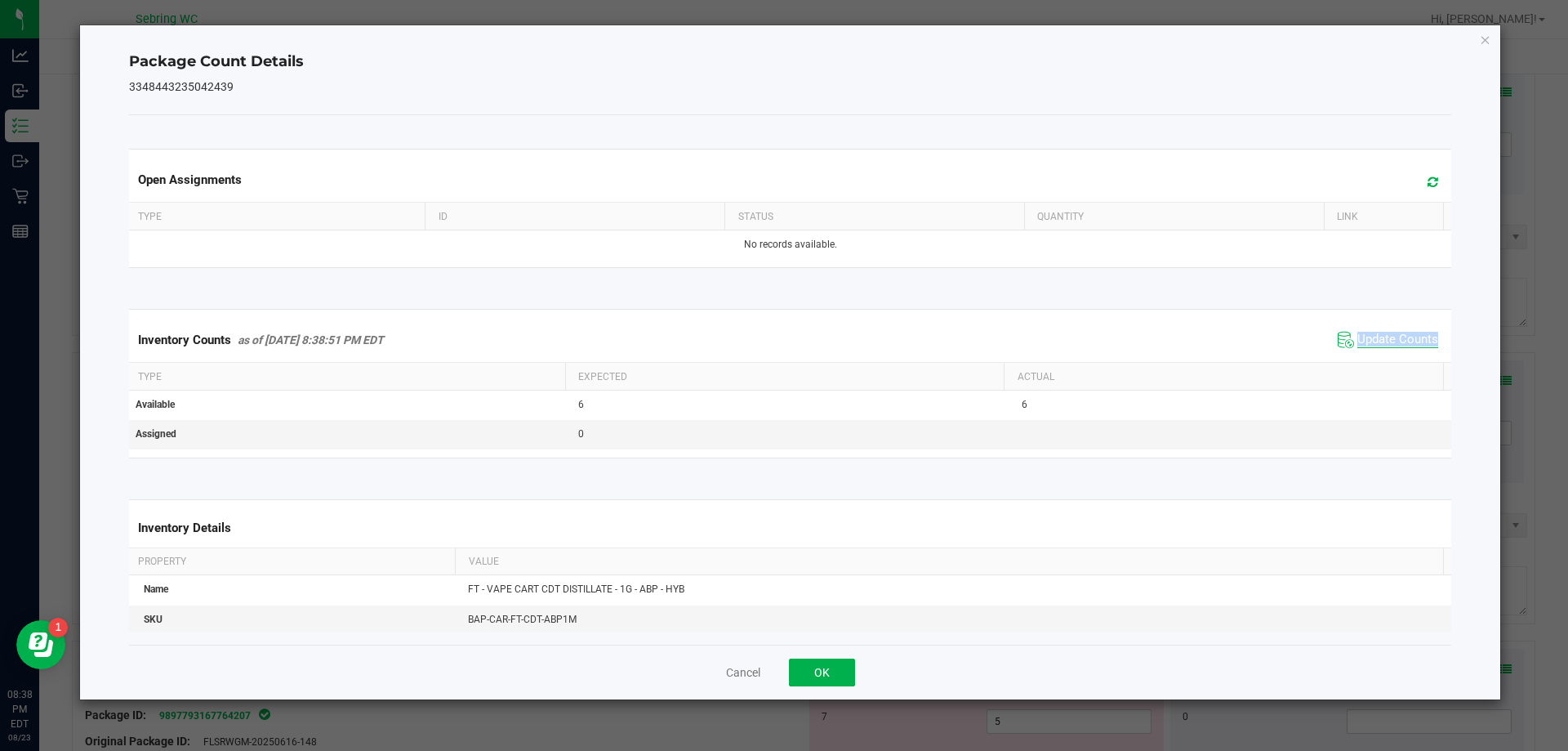
click at [1361, 359] on div "Inventory Counts as of [DATE] 8:38:51 PM EDT Update Counts" at bounding box center [791, 339] width 1330 height 44
click at [761, 674] on div "Cancel OK" at bounding box center [790, 672] width 1323 height 55
click at [745, 678] on button "Cancel" at bounding box center [743, 672] width 35 height 16
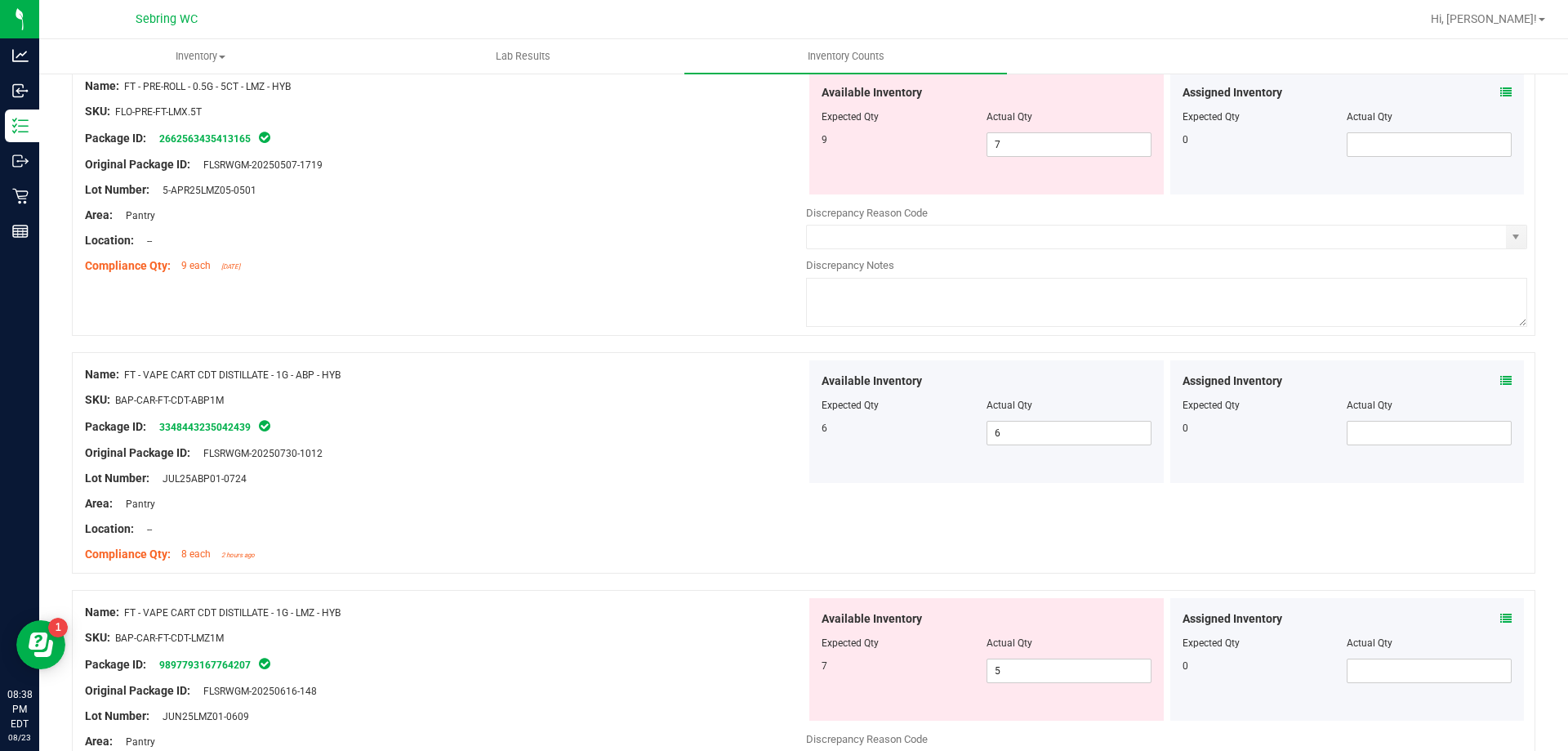
click at [1501, 623] on icon at bounding box center [1506, 618] width 11 height 11
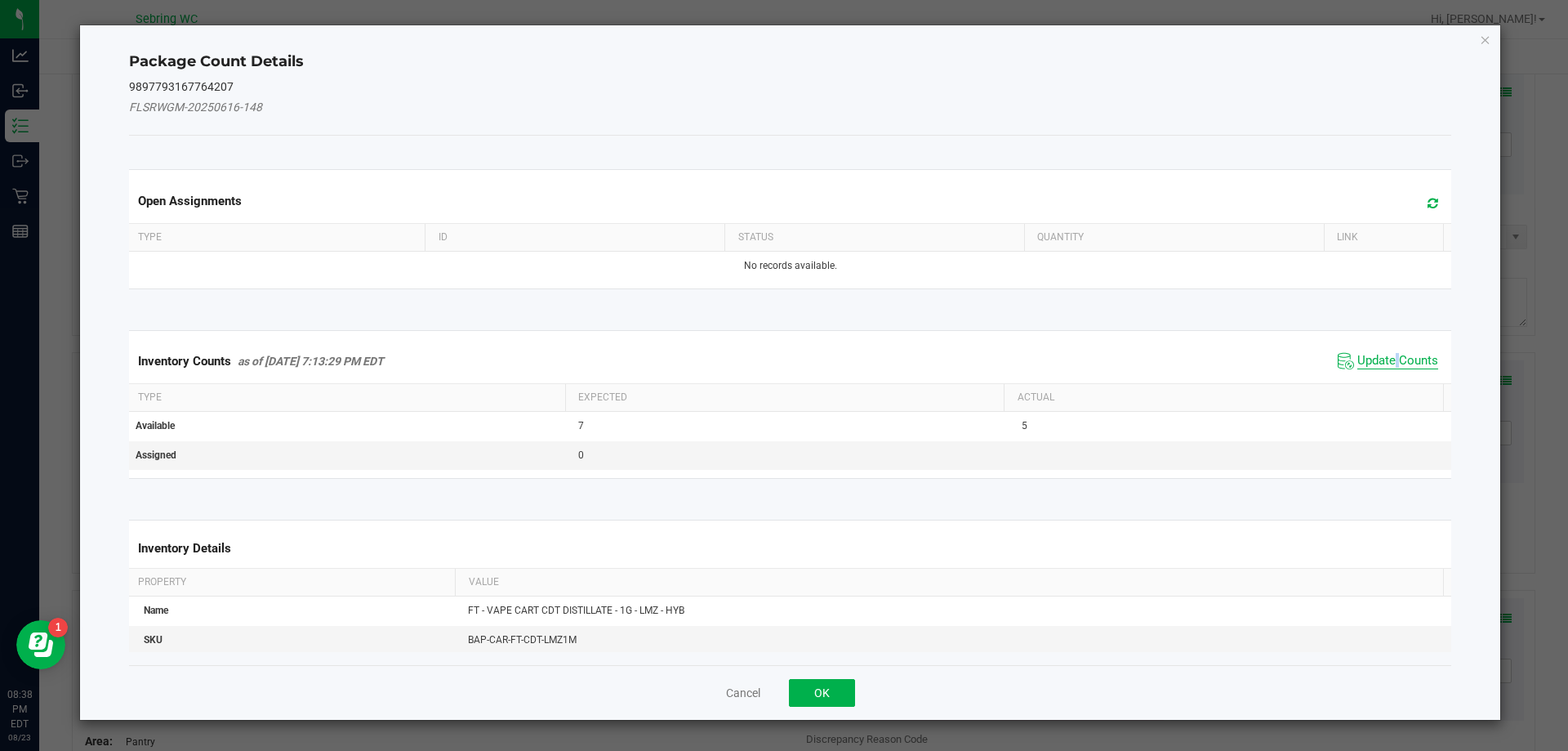
click at [1391, 360] on span "Update Counts" at bounding box center [1398, 360] width 80 height 16
click at [1391, 360] on span "Update Counts" at bounding box center [1398, 360] width 80 height 15
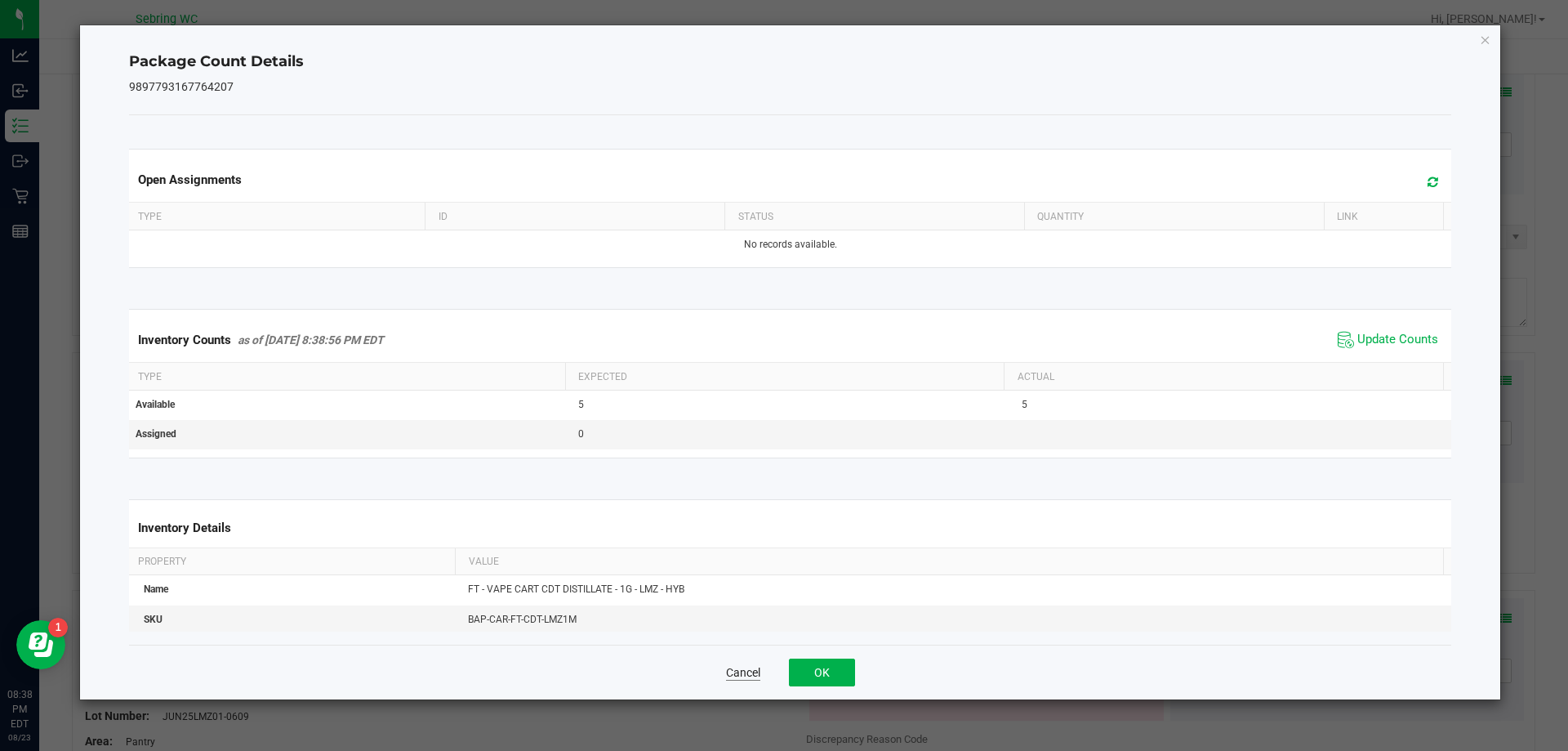
click at [727, 675] on button "Cancel" at bounding box center [743, 672] width 35 height 16
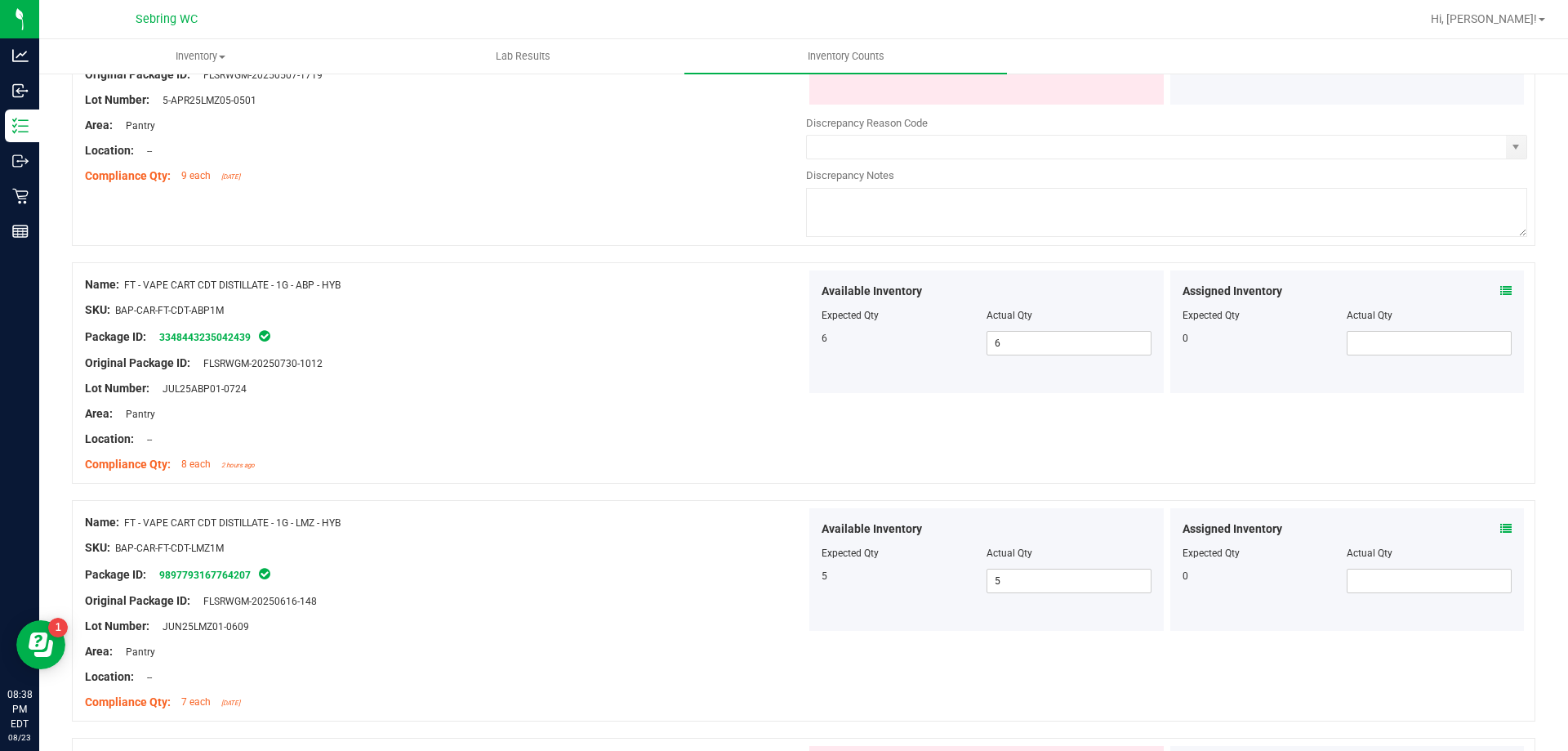
scroll to position [817, 0]
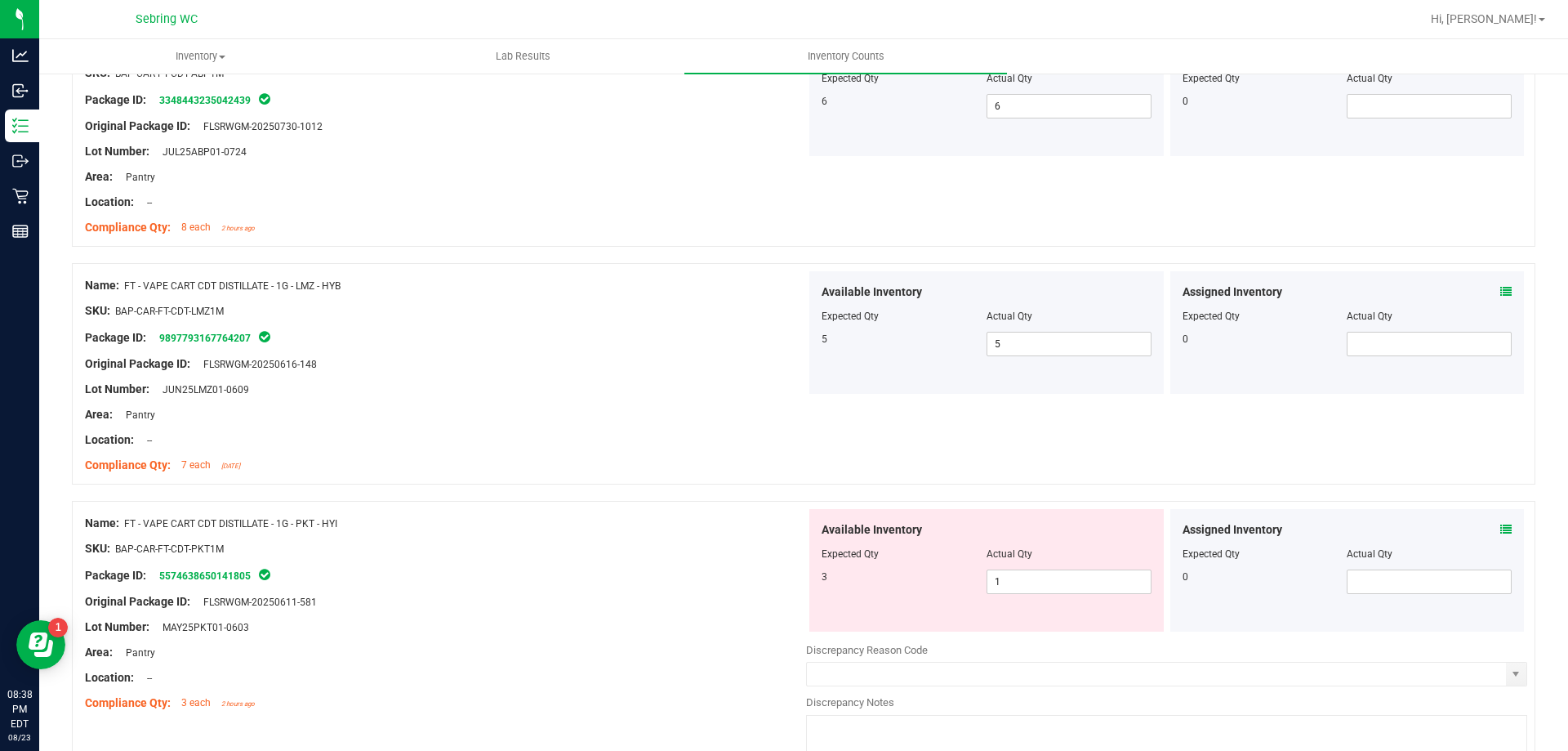
click at [1500, 530] on div "Assigned Inventory Expected Qty Actual Qty 0" at bounding box center [1347, 570] width 354 height 123
click at [1501, 532] on icon at bounding box center [1506, 529] width 11 height 11
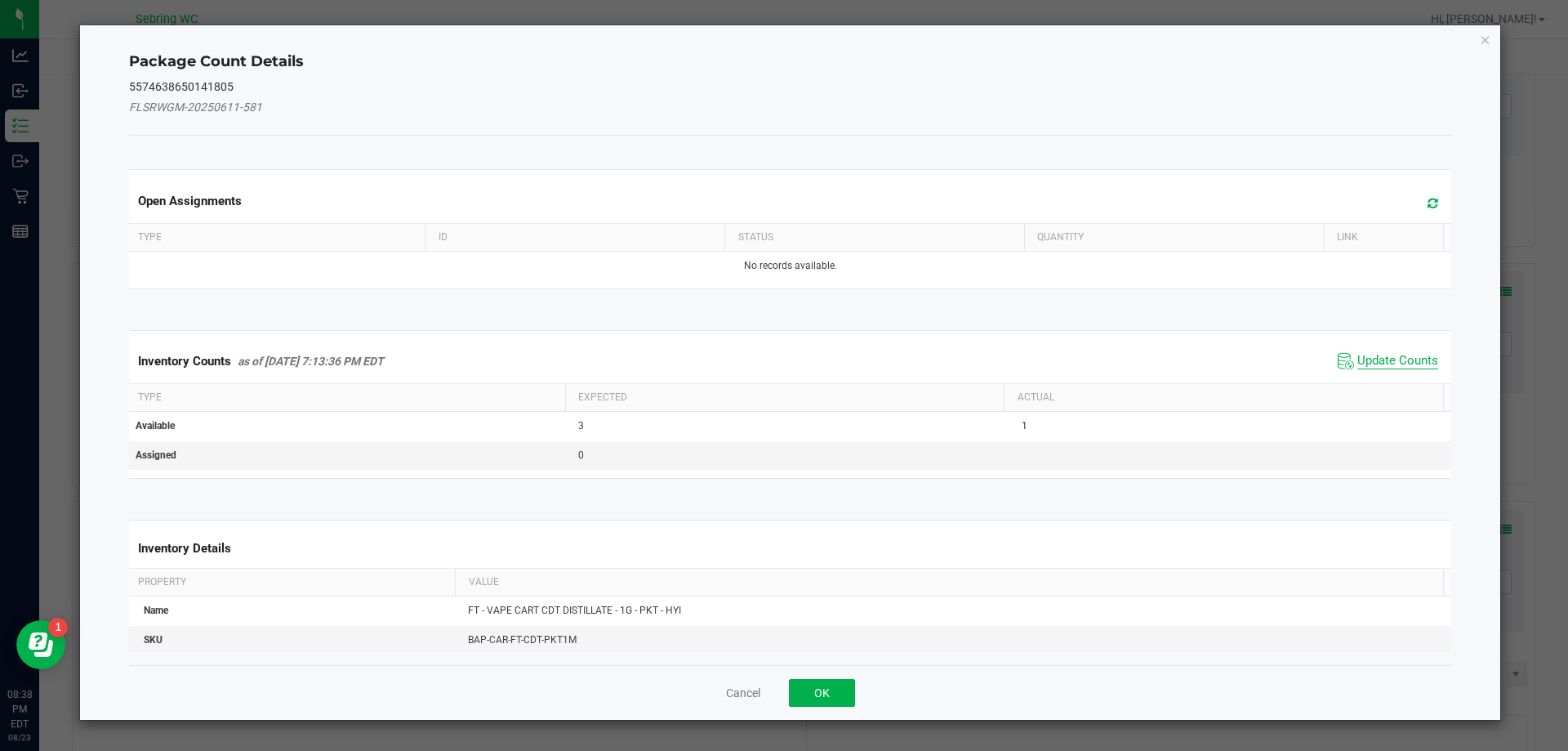
click at [1385, 363] on span "Update Counts" at bounding box center [1398, 360] width 80 height 16
click at [1385, 363] on kendo-grid "Inventory Counts as of [DATE] 7:13:36 PM EDT Update Counts Type Expected Actual…" at bounding box center [790, 403] width 1347 height 147
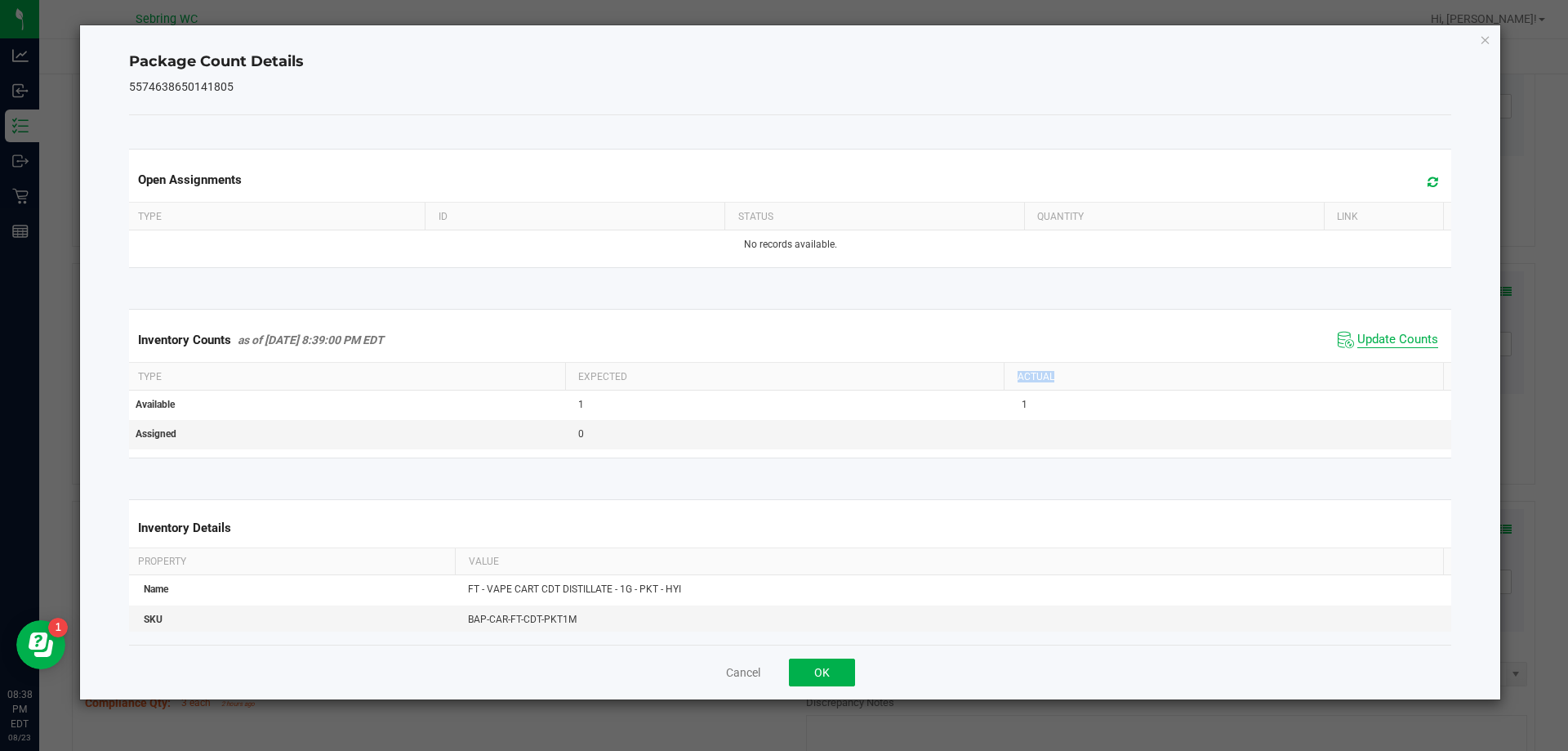
click at [1385, 363] on th "Actual" at bounding box center [1224, 377] width 439 height 28
click at [751, 668] on button "Cancel" at bounding box center [743, 672] width 35 height 16
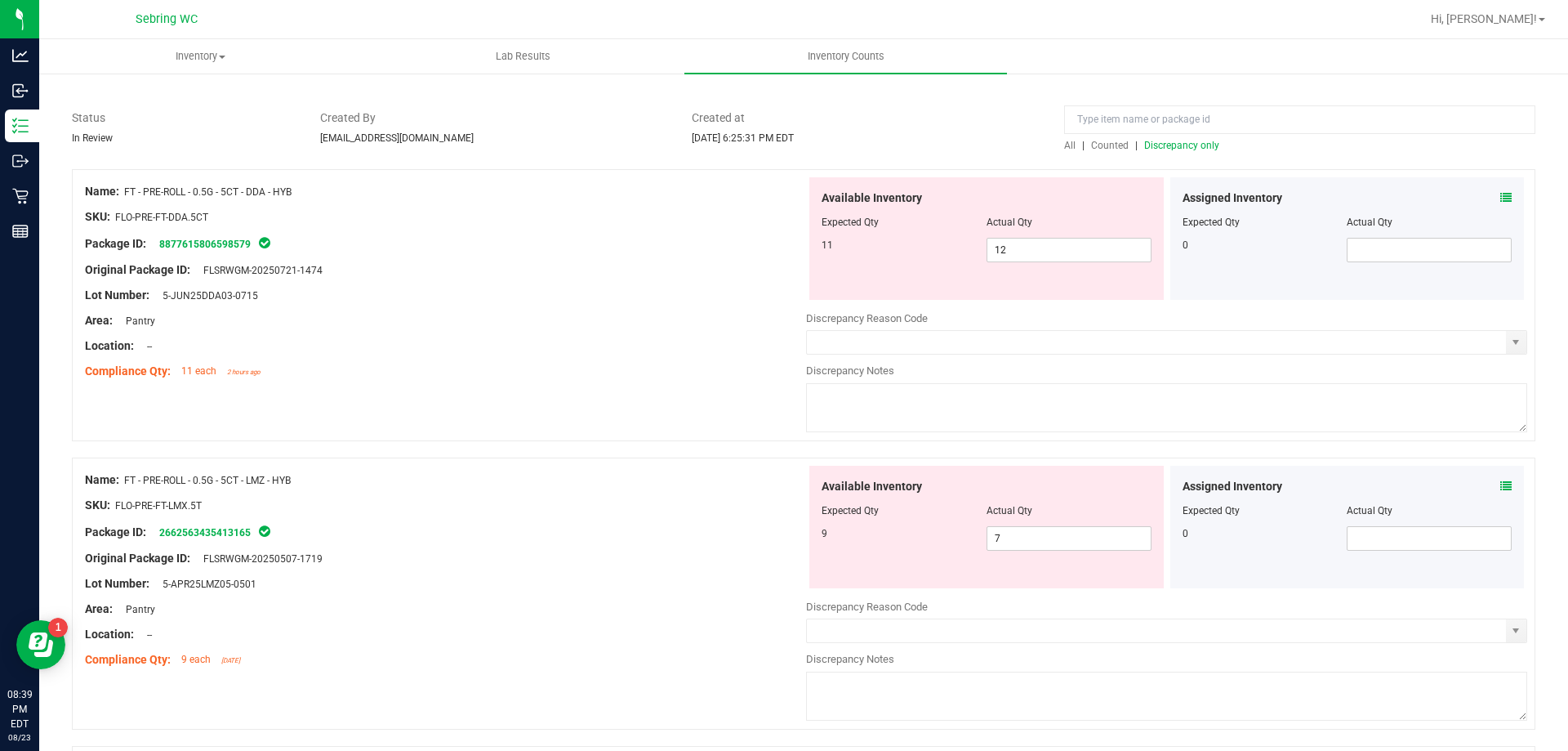
scroll to position [0, 0]
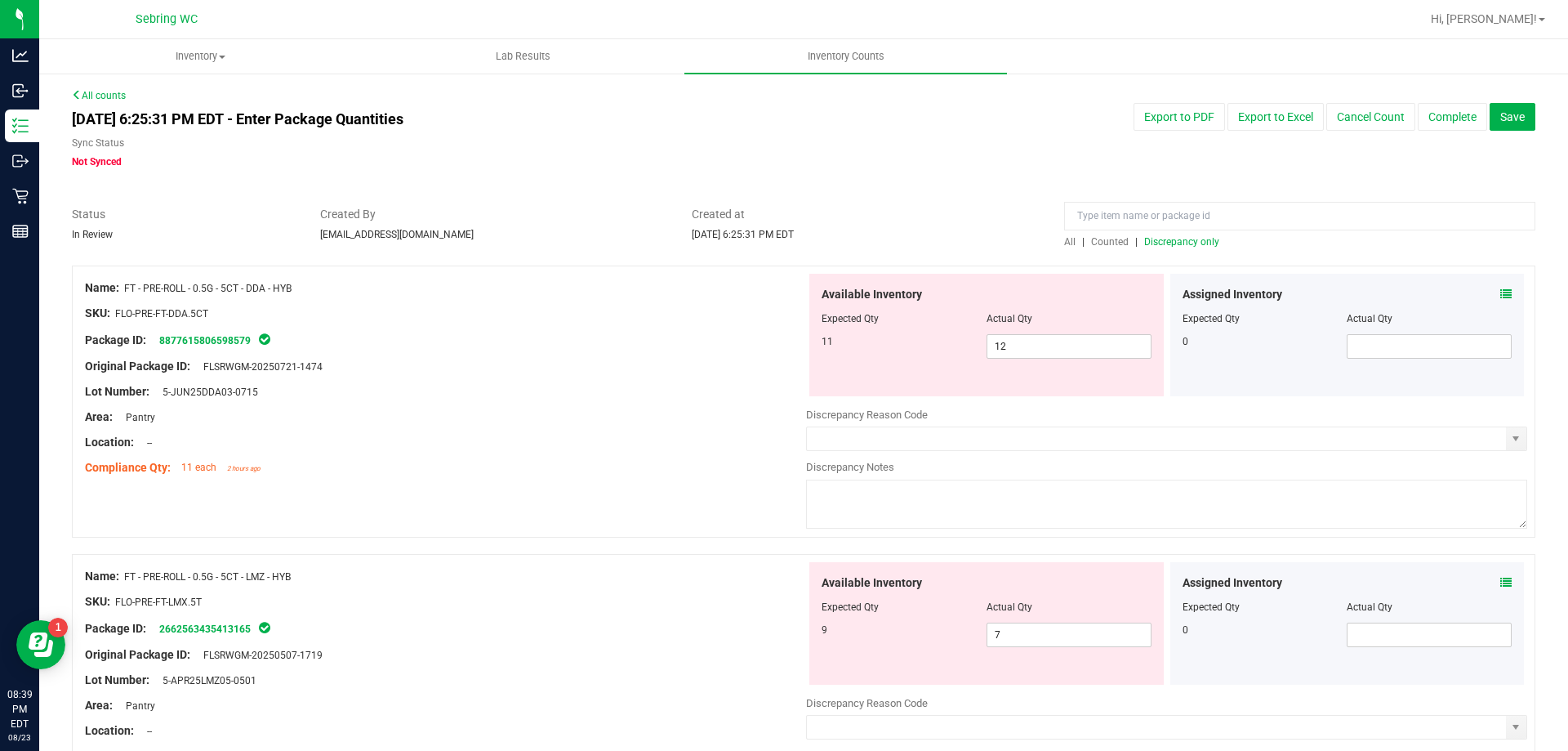
click at [1194, 246] on span "Discrepancy only" at bounding box center [1182, 241] width 75 height 11
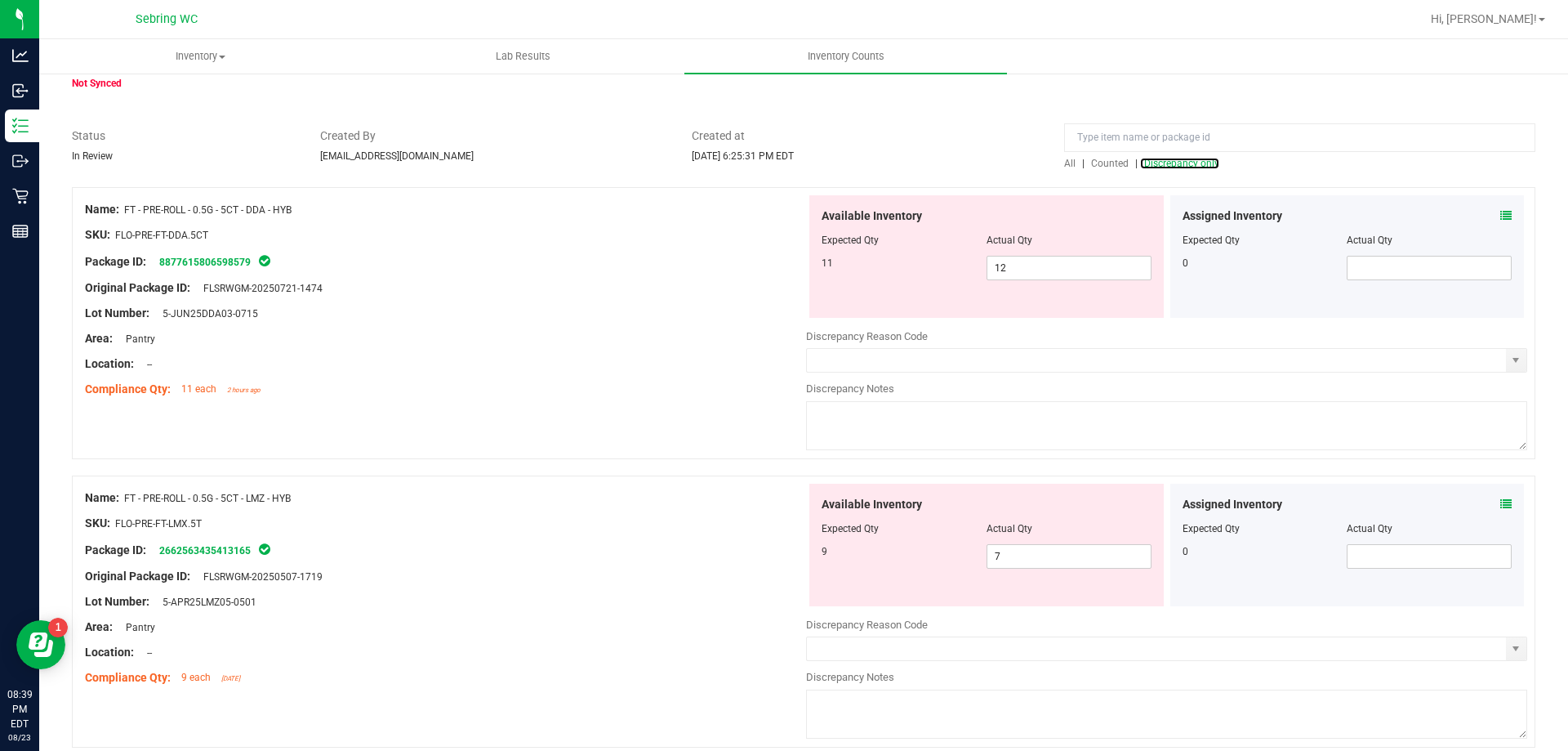
scroll to position [147, 0]
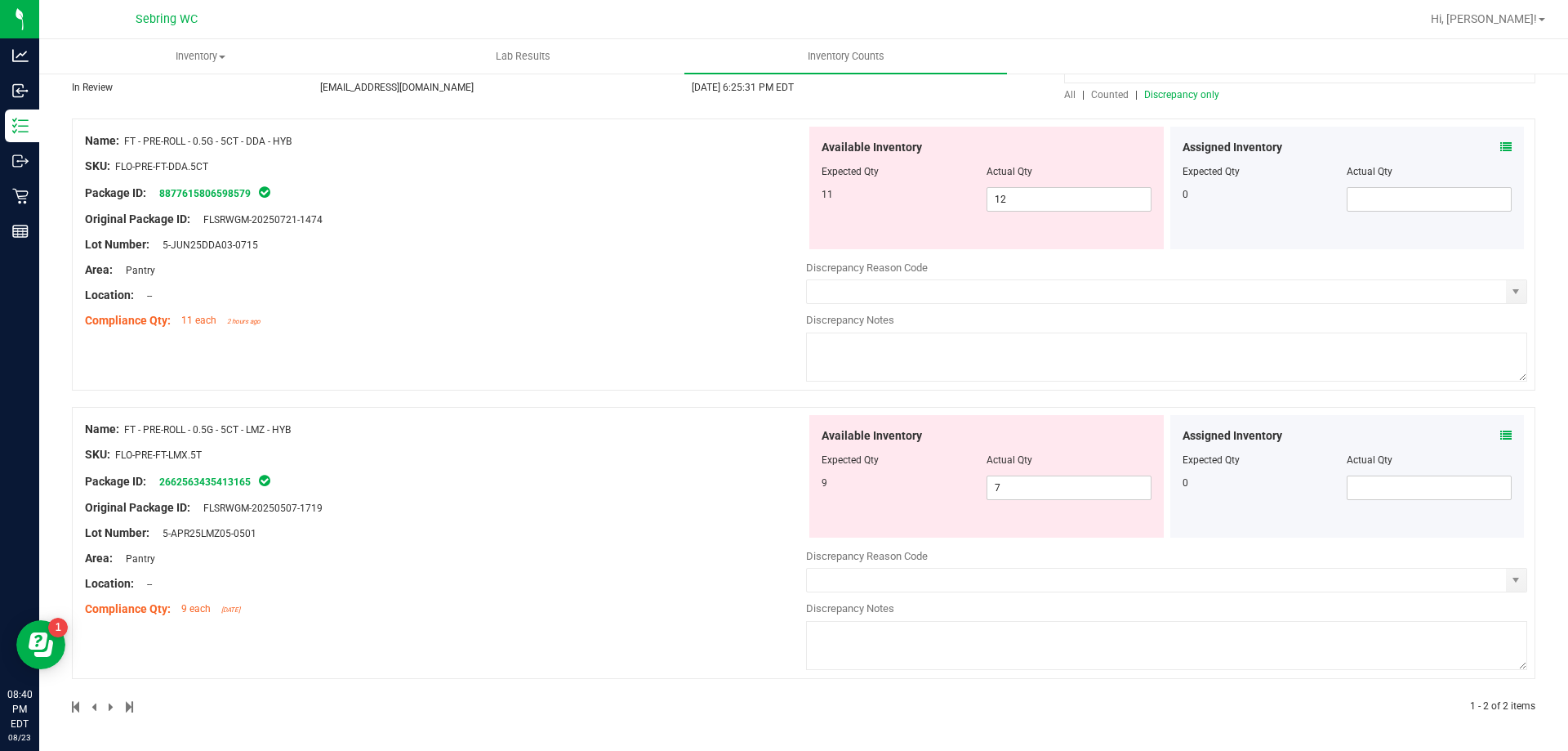
click at [1479, 143] on div "Assigned Inventory" at bounding box center [1347, 147] width 330 height 17
click at [1501, 149] on icon at bounding box center [1506, 147] width 11 height 11
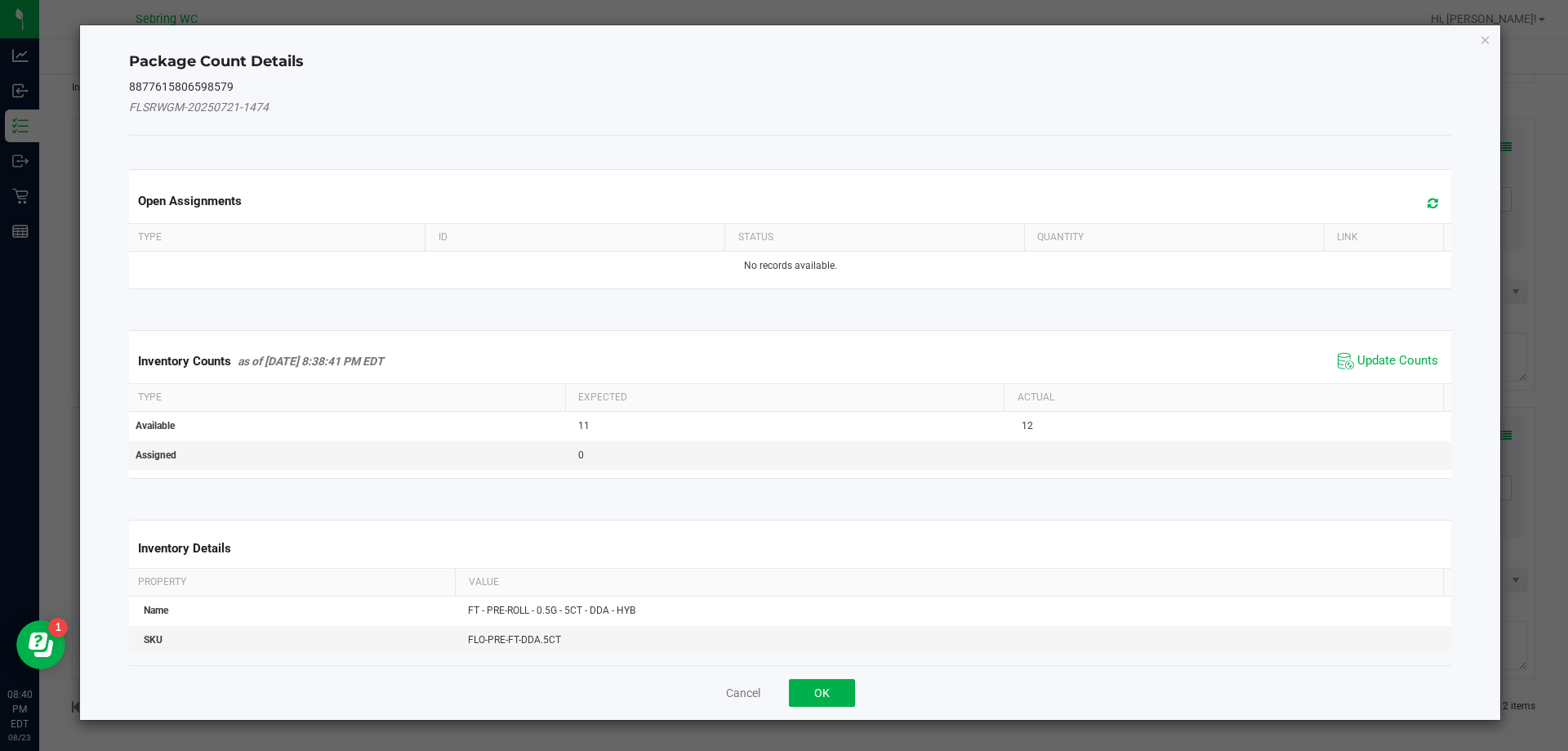
click at [726, 682] on div "Cancel OK" at bounding box center [790, 692] width 1323 height 55
click at [726, 694] on button "Cancel" at bounding box center [743, 692] width 35 height 16
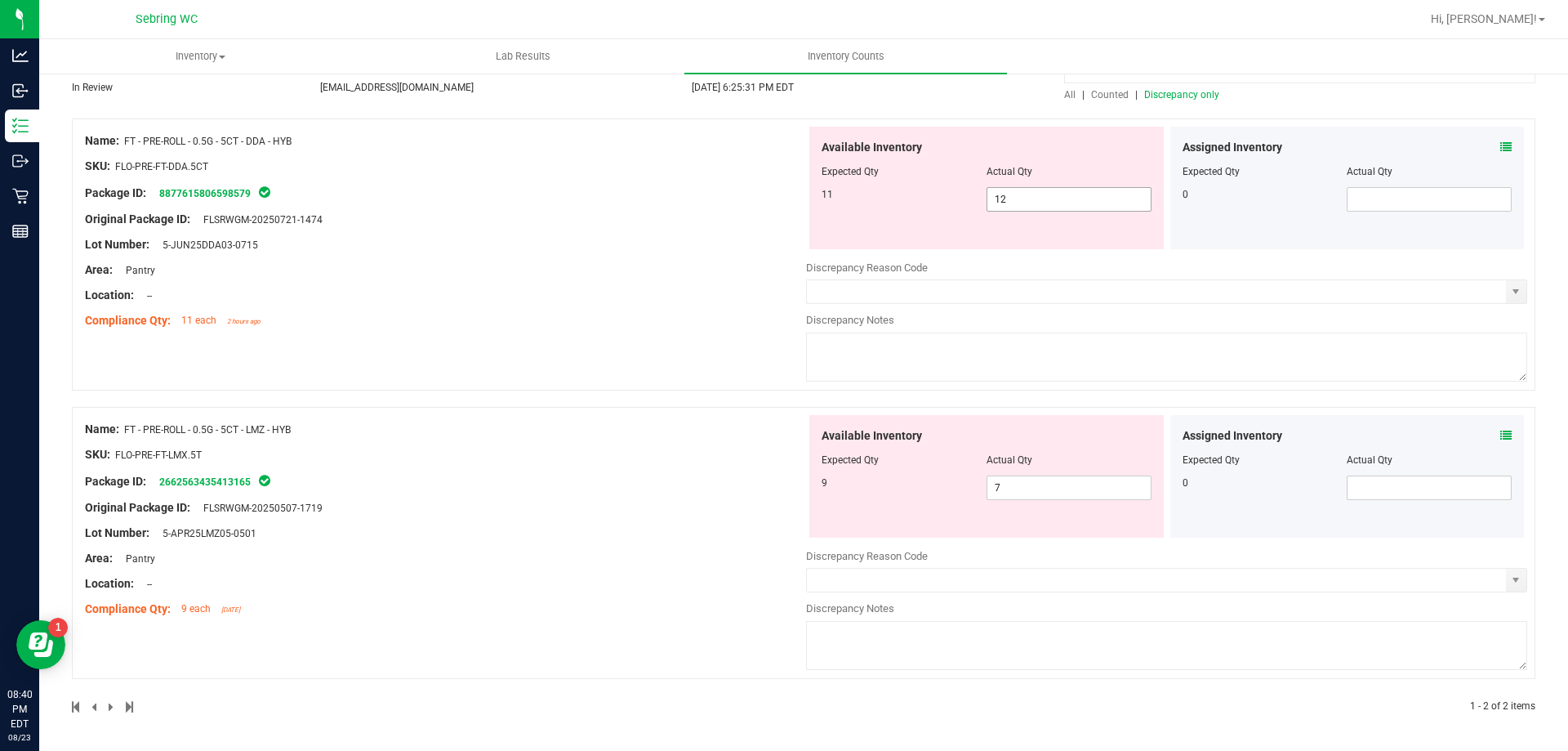
click at [1030, 194] on span "12 12" at bounding box center [1069, 199] width 165 height 24
click at [1030, 194] on input "12" at bounding box center [1069, 199] width 164 height 22
click at [1043, 300] on input "text" at bounding box center [1157, 292] width 699 height 22
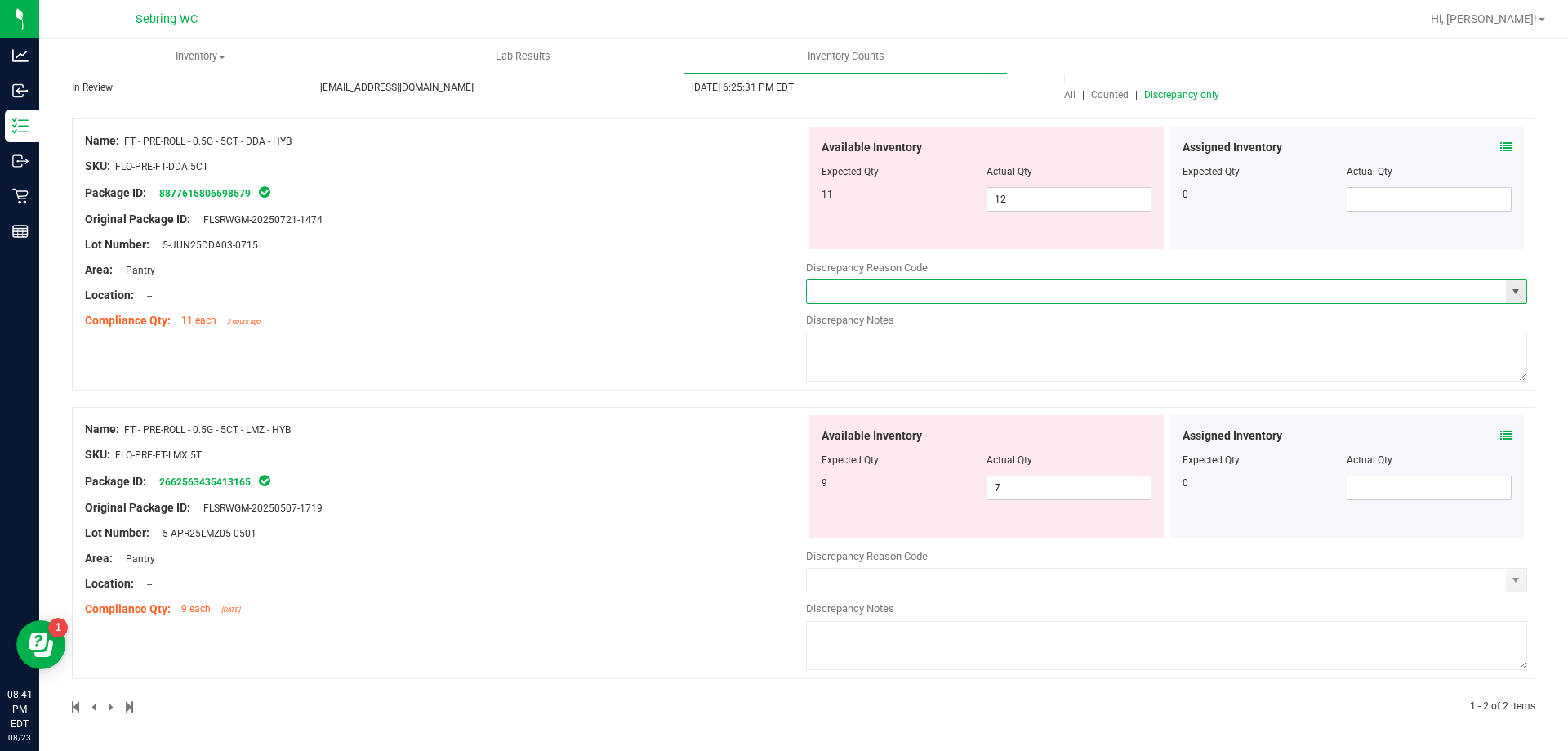
click at [1509, 284] on span "select" at bounding box center [1517, 292] width 21 height 22
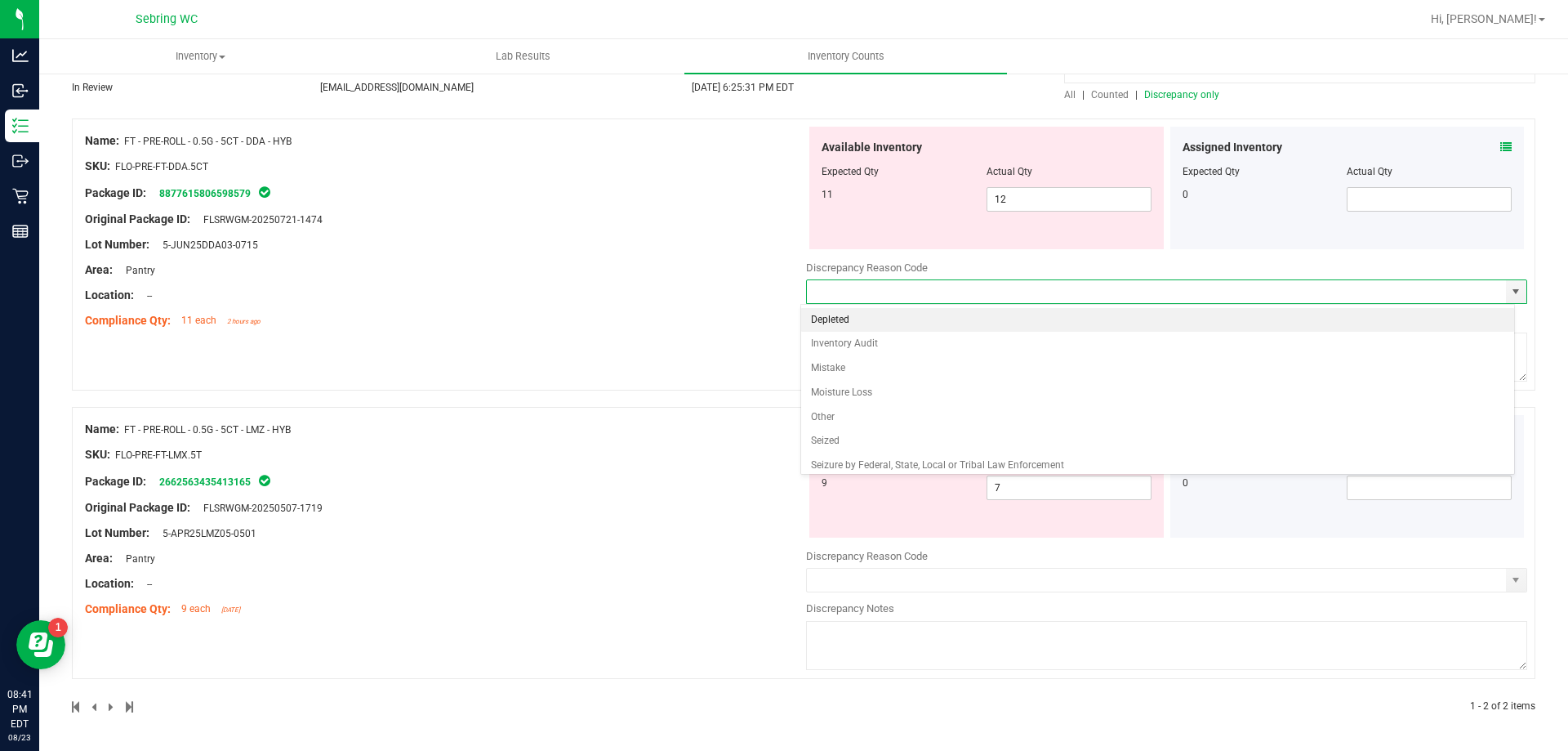
drag, startPoint x: 740, startPoint y: 450, endPoint x: 920, endPoint y: 504, distance: 187.9
click at [745, 450] on div "SKU: FLO-PRE-FT-LMX.5T" at bounding box center [445, 455] width 721 height 17
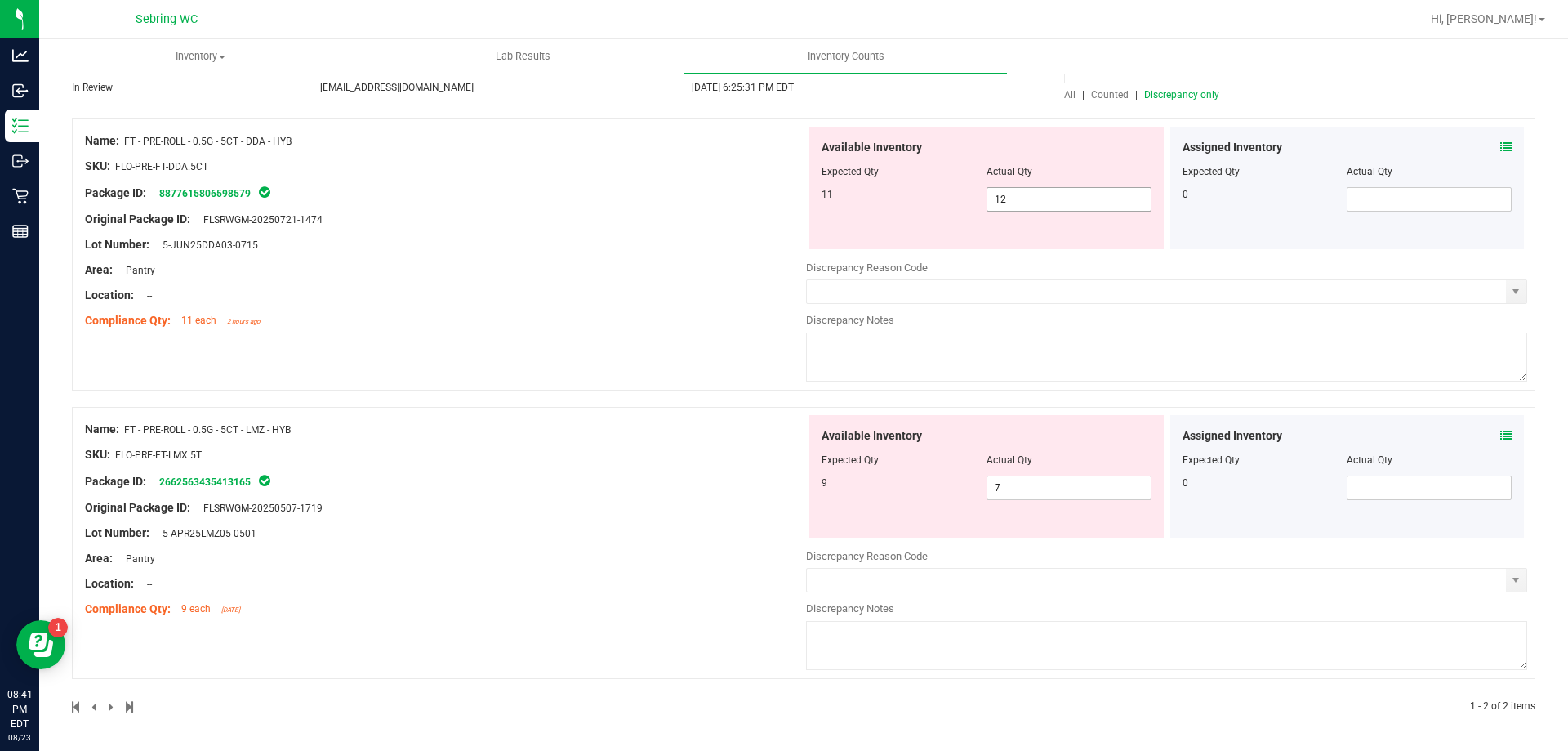
click at [1031, 199] on span "12 12" at bounding box center [1069, 199] width 165 height 24
click at [1031, 199] on input "12" at bounding box center [1069, 199] width 164 height 22
type input "11"
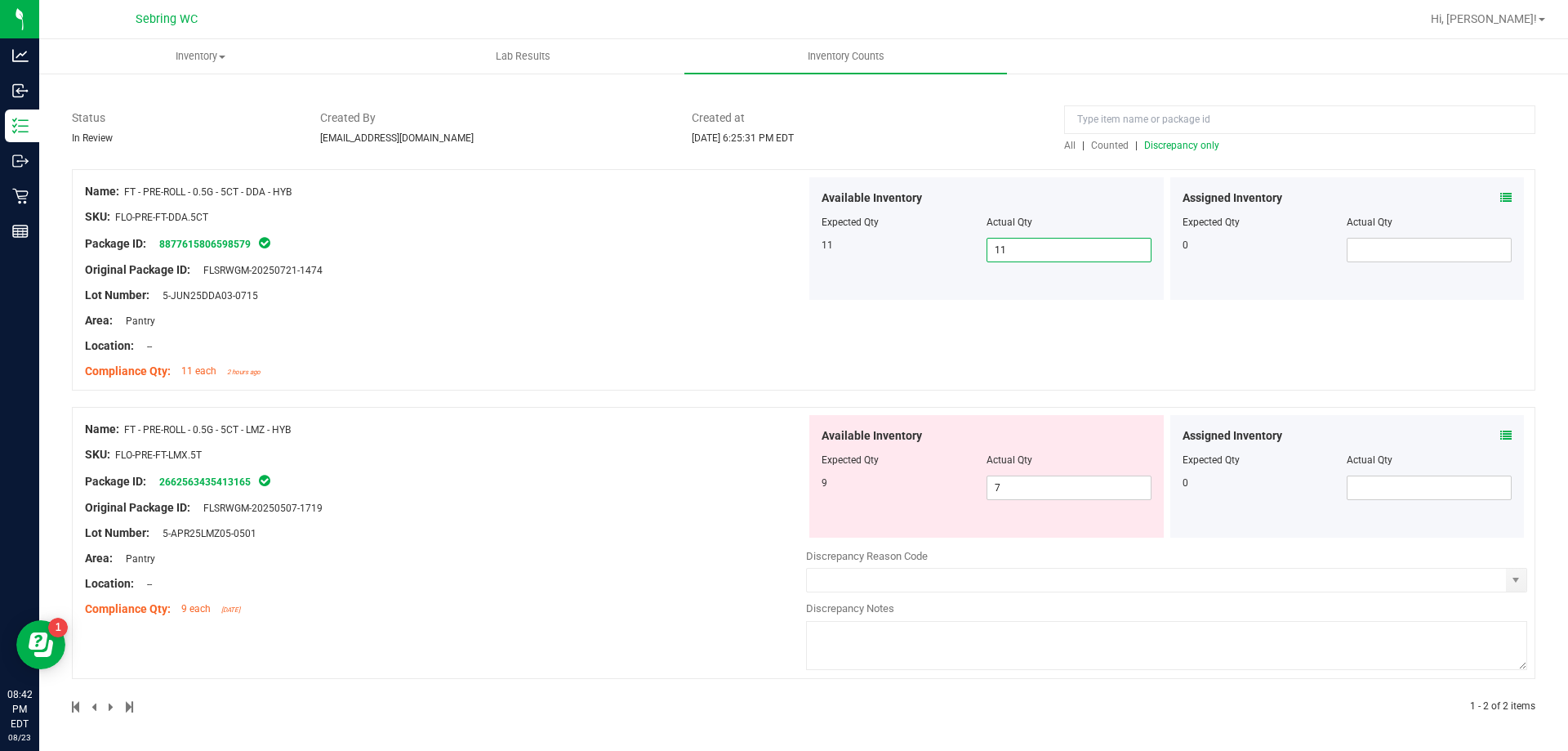
click at [746, 290] on div "Lot Number: 5-JUN25DDA03-0715" at bounding box center [445, 296] width 721 height 17
click at [725, 345] on div "Location: --" at bounding box center [445, 346] width 721 height 17
click at [204, 482] on link "2662563435413165" at bounding box center [205, 482] width 92 height 11
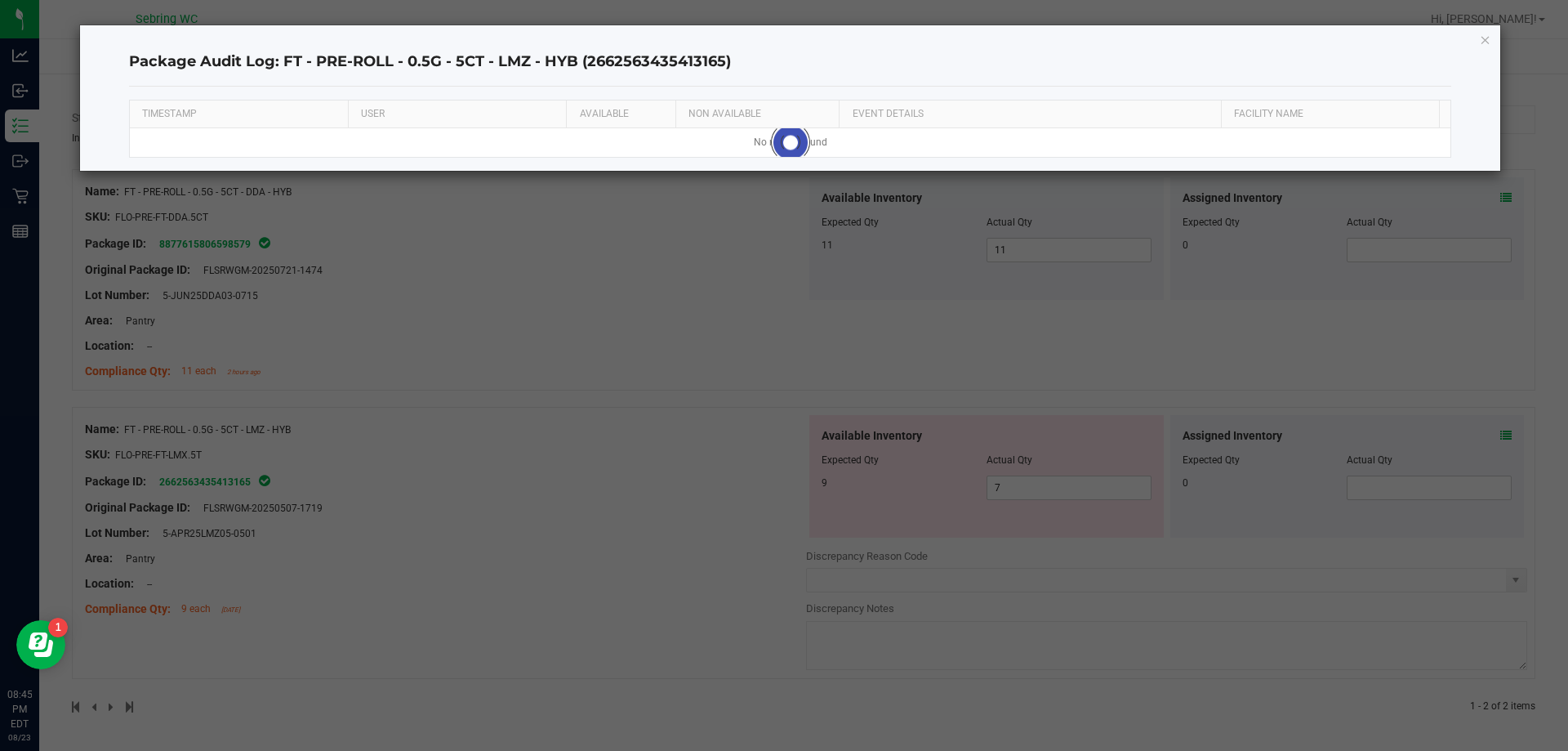
click at [1476, 36] on div "Package Audit Log: FT - PRE-ROLL - 0.5G - 5CT - LMZ - HYB (2662563435413165) TI…" at bounding box center [791, 97] width 1421 height 145
click at [1476, 37] on div "Package Audit Log: FT - PRE-ROLL - 0.5G - 5CT - LMZ - HYB (2662563435413165) TI…" at bounding box center [791, 97] width 1421 height 145
click at [1483, 41] on icon "button" at bounding box center [1486, 38] width 11 height 20
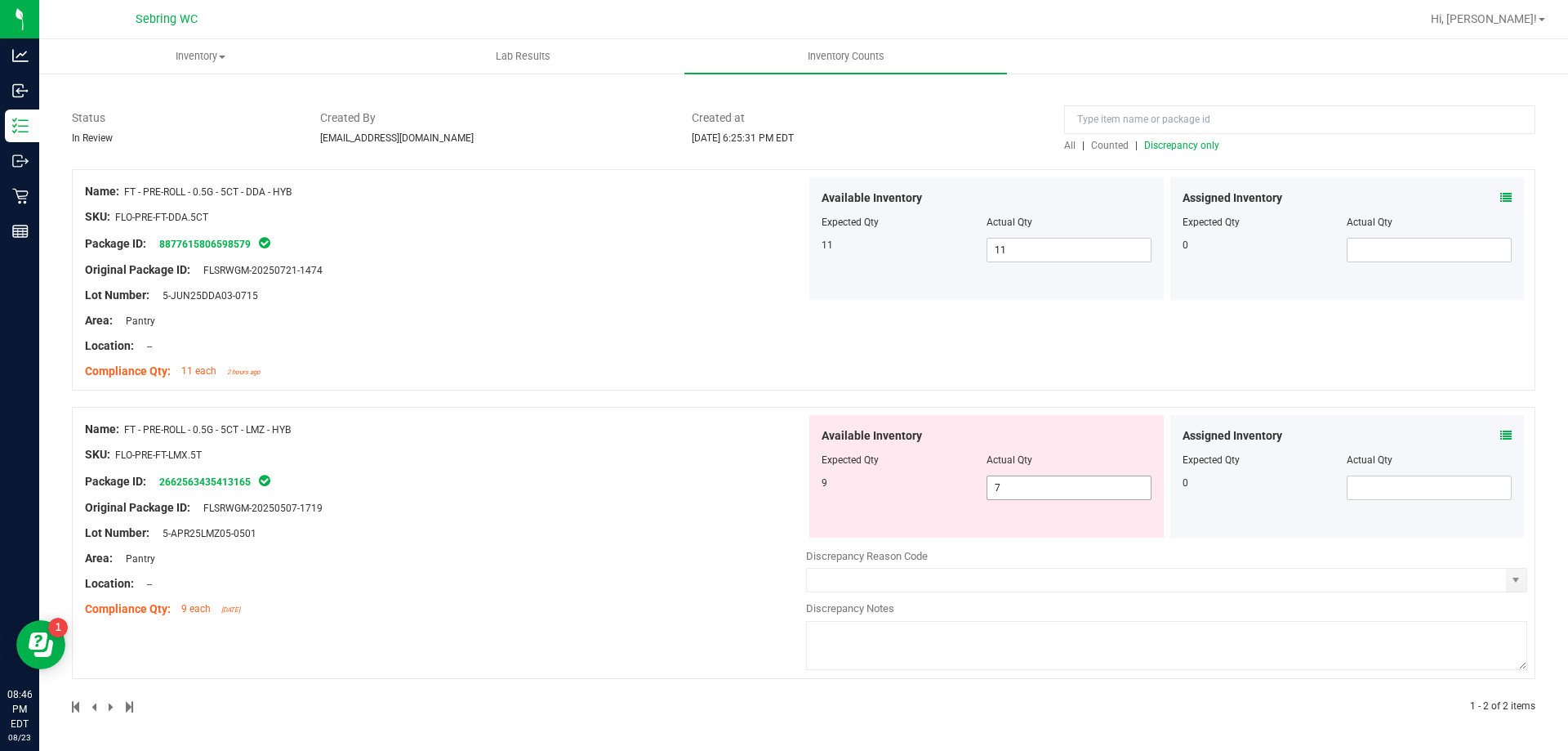
click at [1025, 484] on input "7" at bounding box center [1069, 487] width 164 height 22
type input "9"
click at [712, 405] on div "Name: FT - PRE-ROLL - 0.5G - 5CT - DDA - HYB SKU: FLO-PRE-FT-DDA.5CT Package ID…" at bounding box center [803, 288] width 1463 height 238
type input "9"
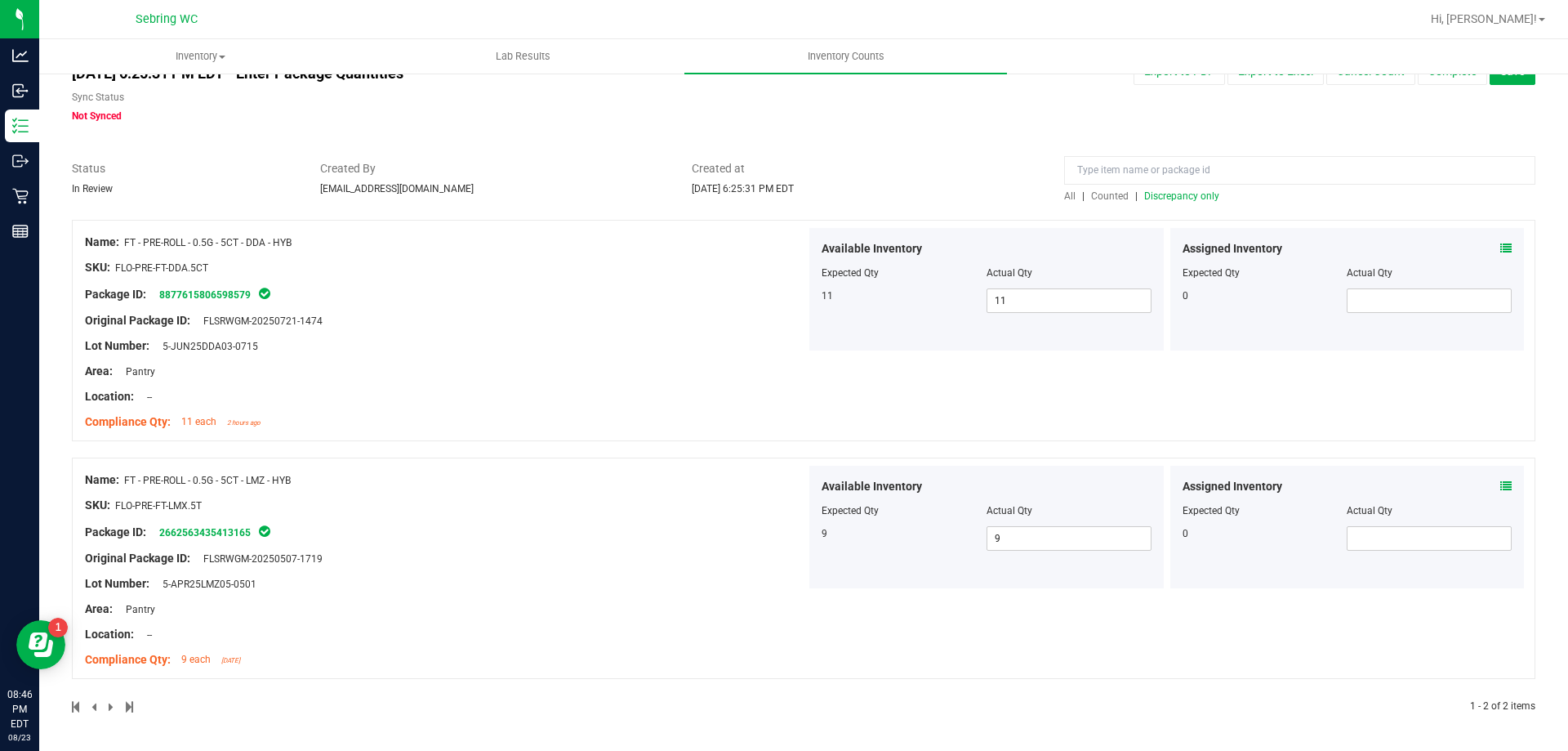
scroll to position [0, 0]
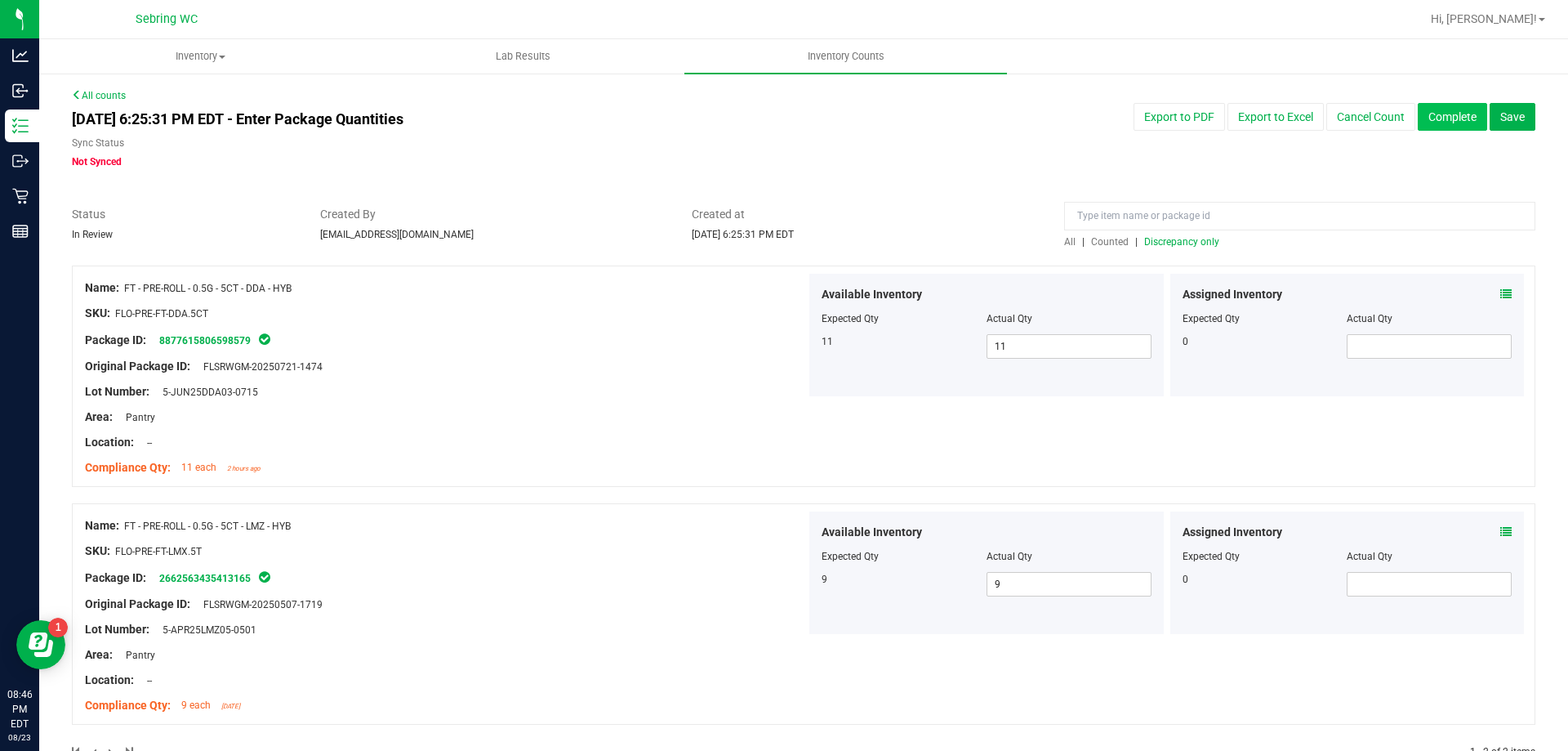
click at [1431, 115] on button "Complete" at bounding box center [1452, 117] width 69 height 28
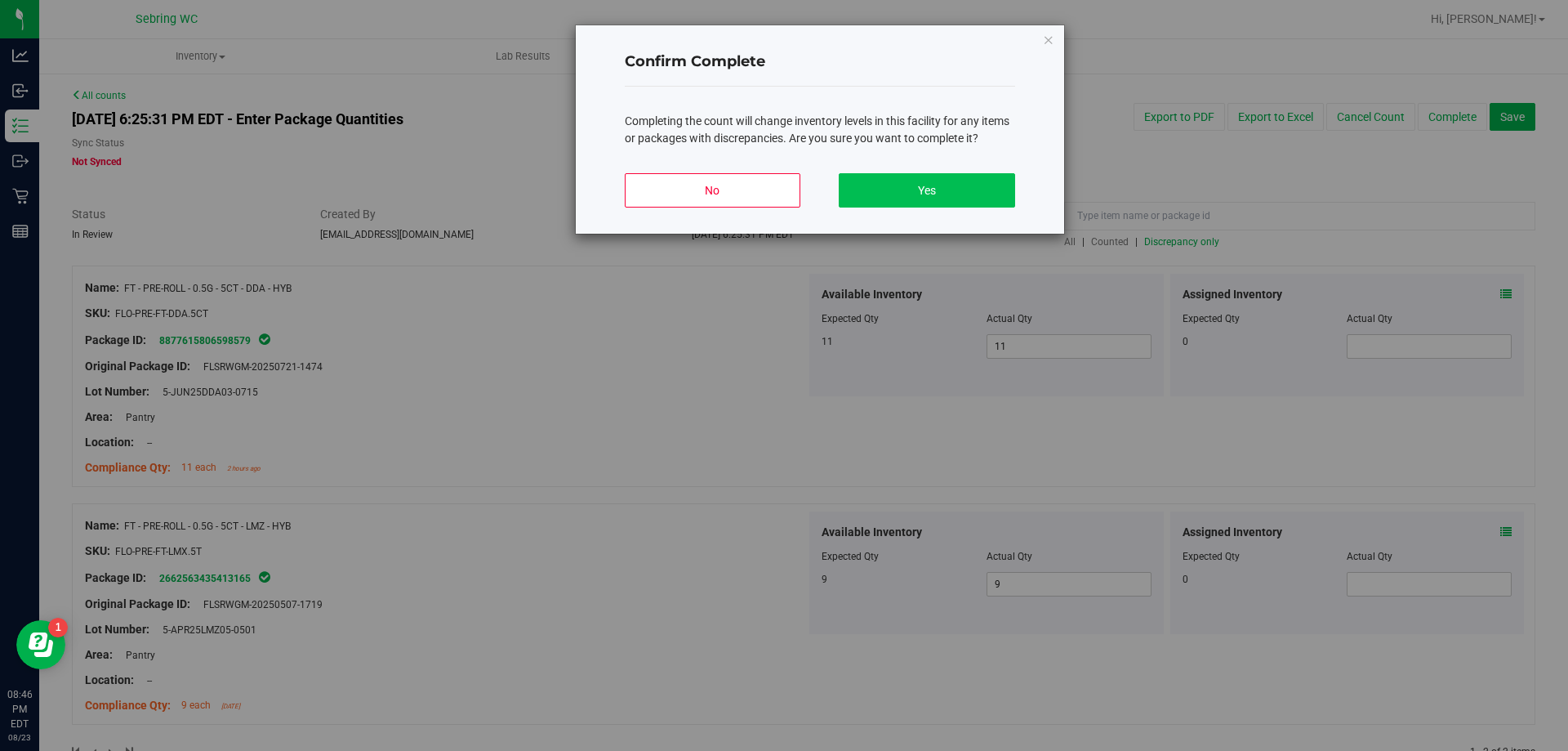
click at [1006, 201] on button "Yes" at bounding box center [927, 190] width 176 height 35
